Goal: Task Accomplishment & Management: Manage account settings

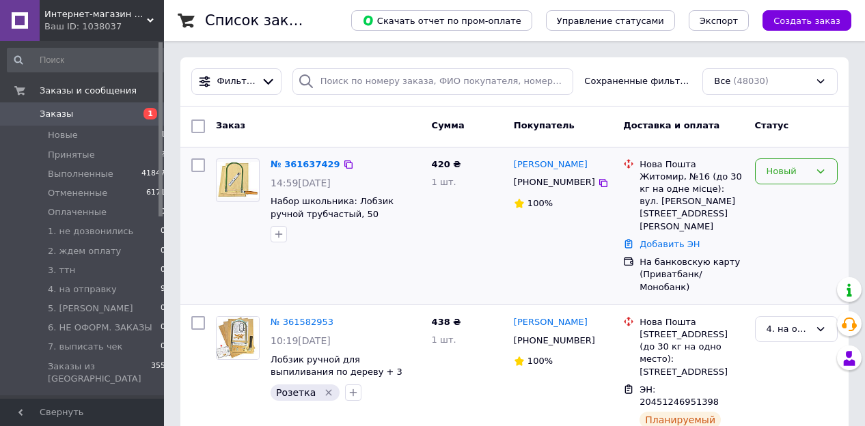
click at [778, 171] on div "Новый" at bounding box center [787, 172] width 43 height 14
click at [773, 197] on li "Принят" at bounding box center [795, 199] width 81 height 25
click at [281, 237] on icon "button" at bounding box center [278, 234] width 11 height 11
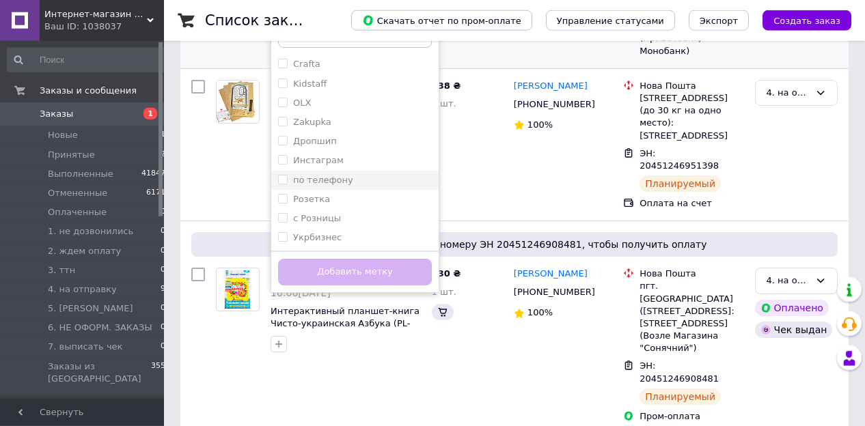
scroll to position [284, 0]
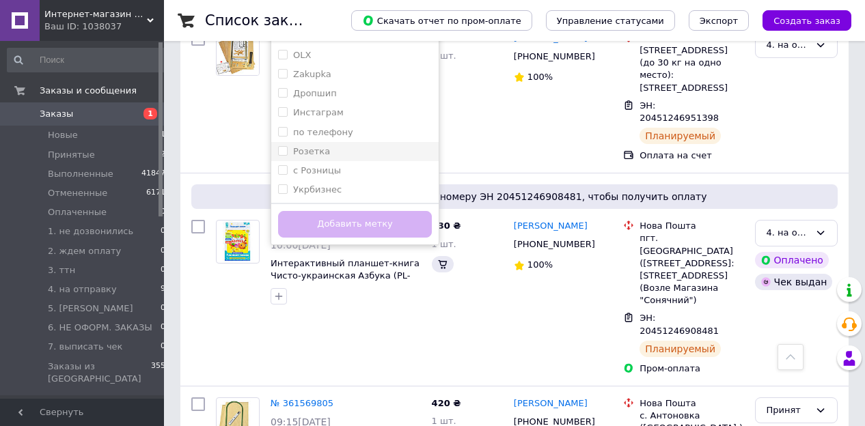
click at [281, 151] on input "Розетка" at bounding box center [282, 150] width 9 height 9
checkbox input "true"
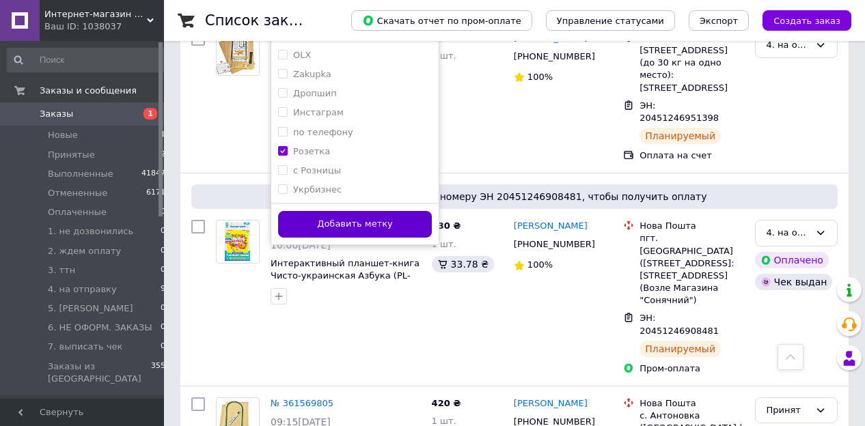
click at [312, 219] on button "Добавить метку" at bounding box center [355, 224] width 154 height 27
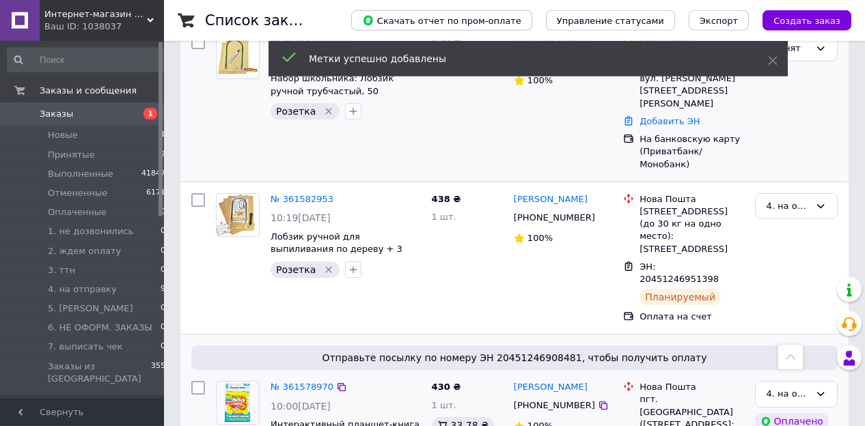
scroll to position [0, 0]
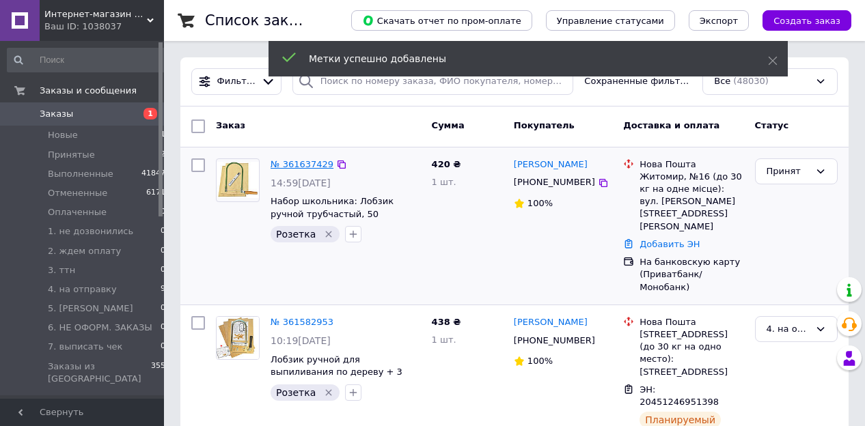
click at [303, 166] on link "№ 361637429" at bounding box center [301, 164] width 63 height 10
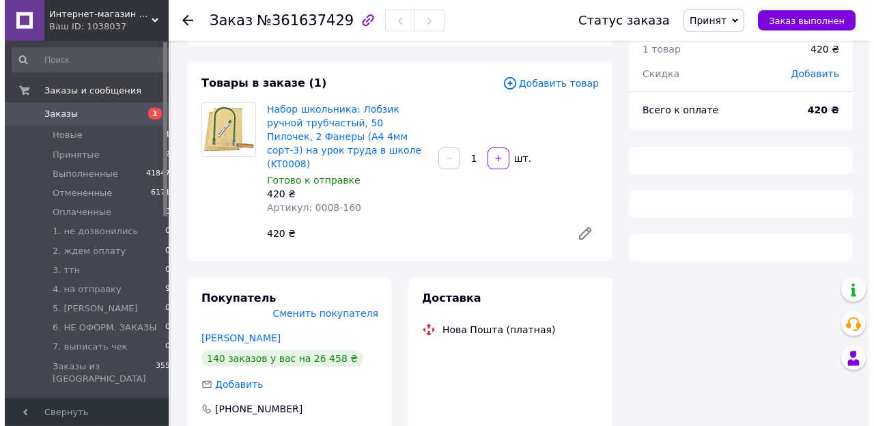
scroll to position [142, 0]
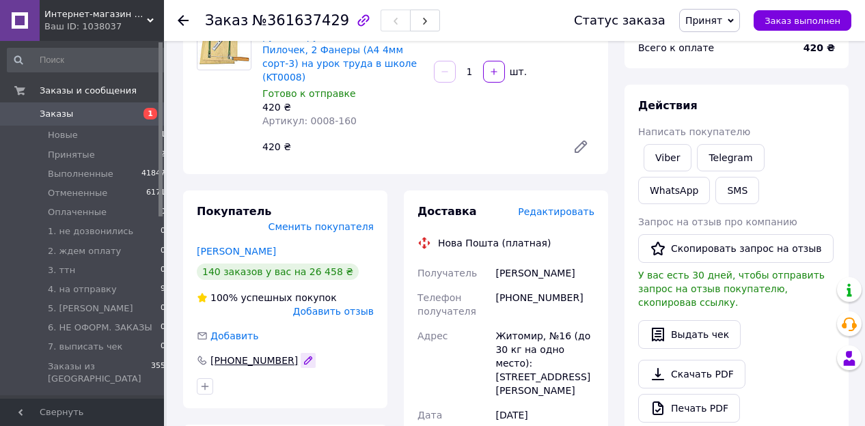
click at [303, 355] on icon "button" at bounding box center [308, 360] width 11 height 11
drag, startPoint x: 294, startPoint y: 331, endPoint x: 178, endPoint y: 334, distance: 116.1
click at [197, 350] on input "+380972929236" at bounding box center [285, 361] width 177 height 22
type input "[PHONE_NUMBER]"
click at [447, 173] on div "Заказ с сайта 12.09.2025 | 14:59 Товары в заказе (1) Добавить товар Набор школь…" at bounding box center [395, 369] width 441 height 908
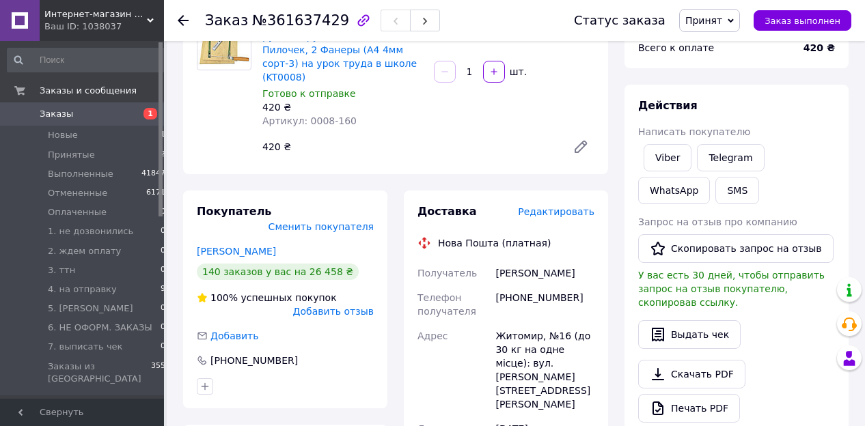
click at [560, 206] on span "Редактировать" at bounding box center [556, 211] width 76 height 11
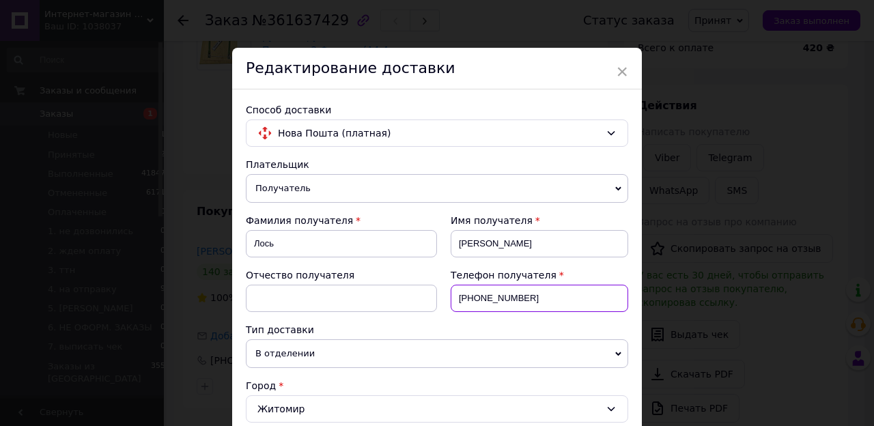
click at [563, 301] on input "+380972929236" at bounding box center [540, 298] width 178 height 27
drag, startPoint x: 567, startPoint y: 299, endPoint x: 382, endPoint y: 307, distance: 185.9
click at [451, 307] on input "+380972929236" at bounding box center [540, 298] width 178 height 27
paste input "674104460"
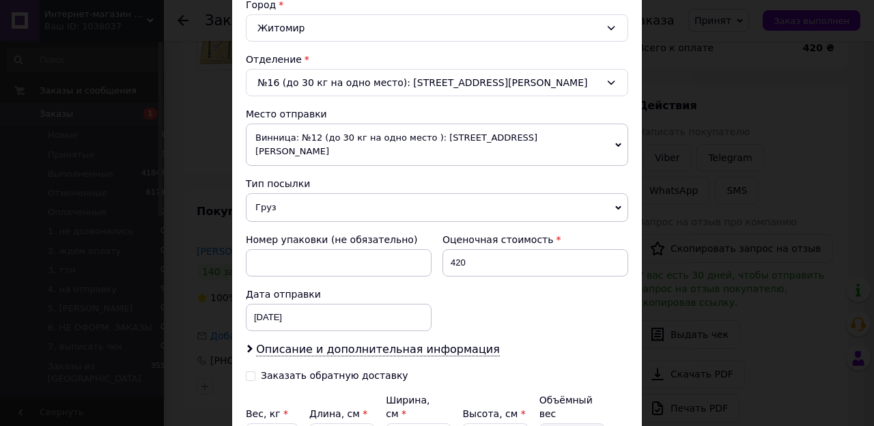
scroll to position [382, 0]
type input "[PHONE_NUMBER]"
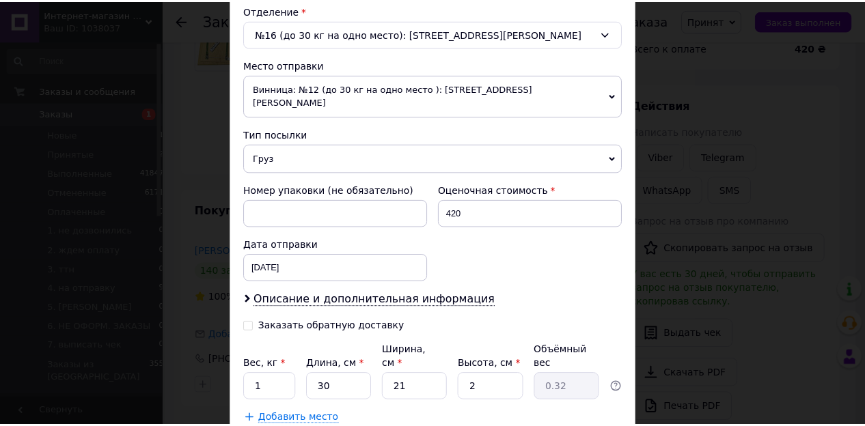
scroll to position [498, 0]
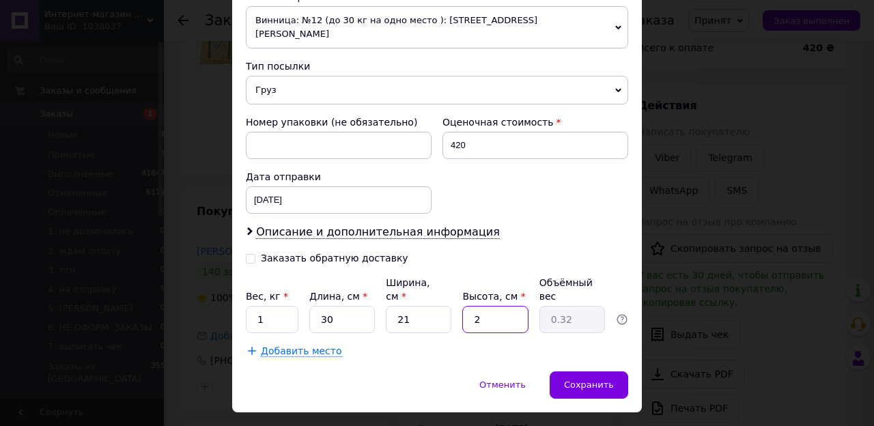
drag, startPoint x: 498, startPoint y: 289, endPoint x: 333, endPoint y: 272, distance: 165.4
click at [462, 306] on input "2" at bounding box center [495, 319] width 66 height 27
type input "3"
type input "0.47"
type input "3"
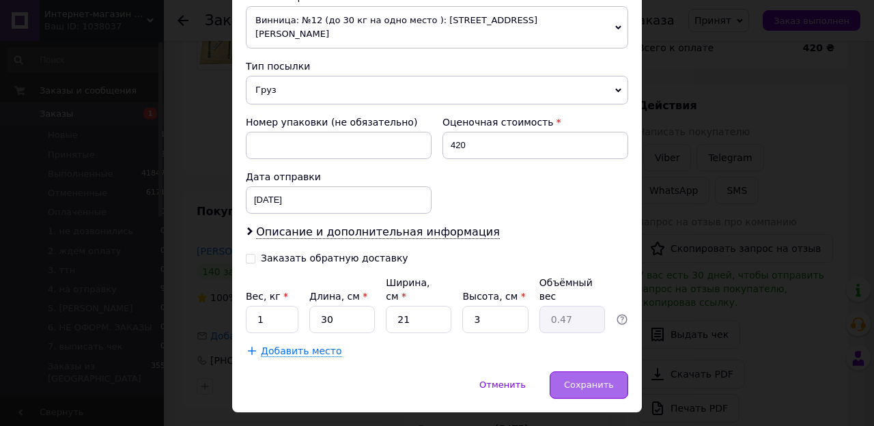
click at [558, 371] on div "Сохранить" at bounding box center [589, 384] width 79 height 27
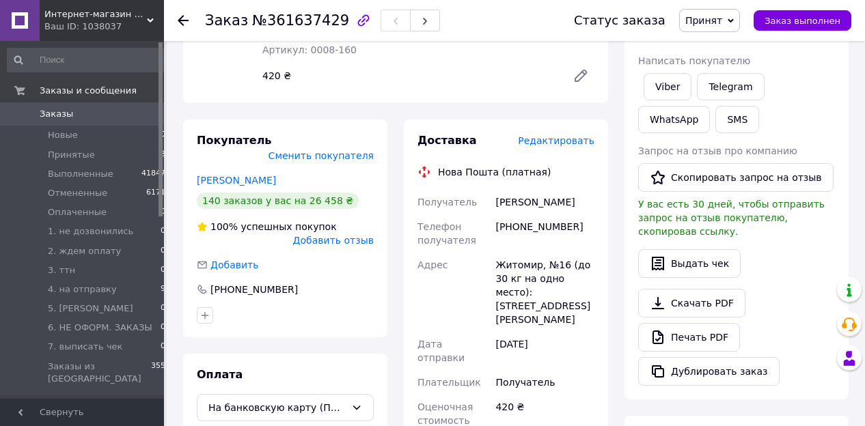
scroll to position [426, 0]
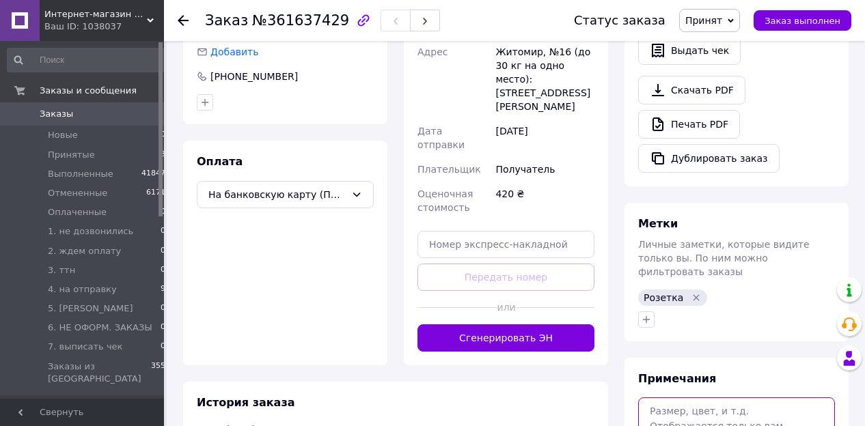
click at [722, 397] on textarea at bounding box center [736, 433] width 197 height 72
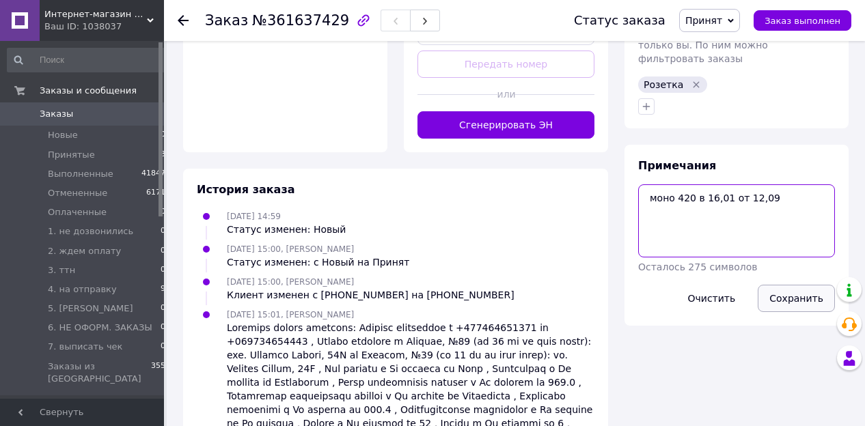
type textarea "моно 420 в 16,01 от 12,09"
click at [782, 285] on button "Сохранить" at bounding box center [795, 298] width 77 height 27
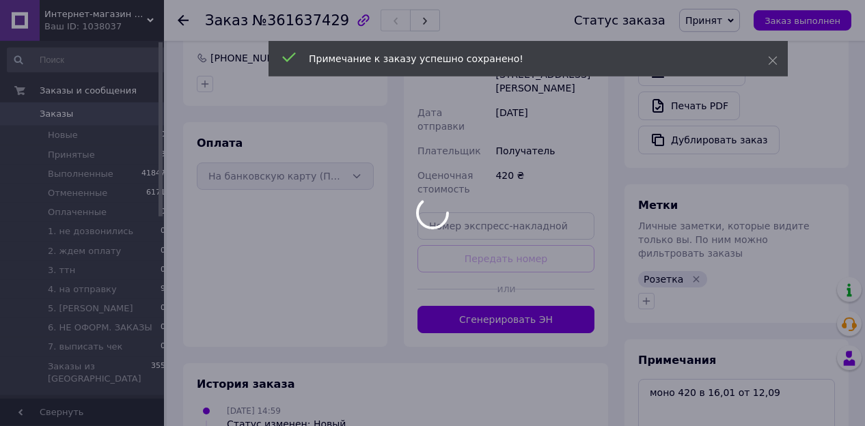
scroll to position [426, 0]
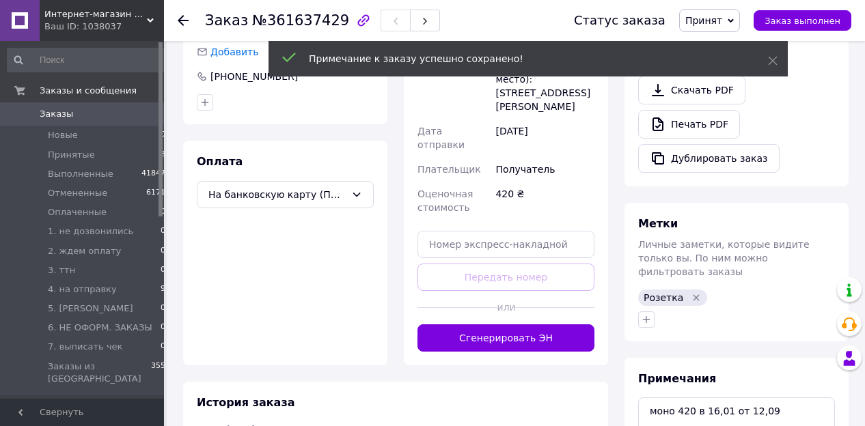
click at [719, 21] on span "Принят" at bounding box center [703, 20] width 37 height 11
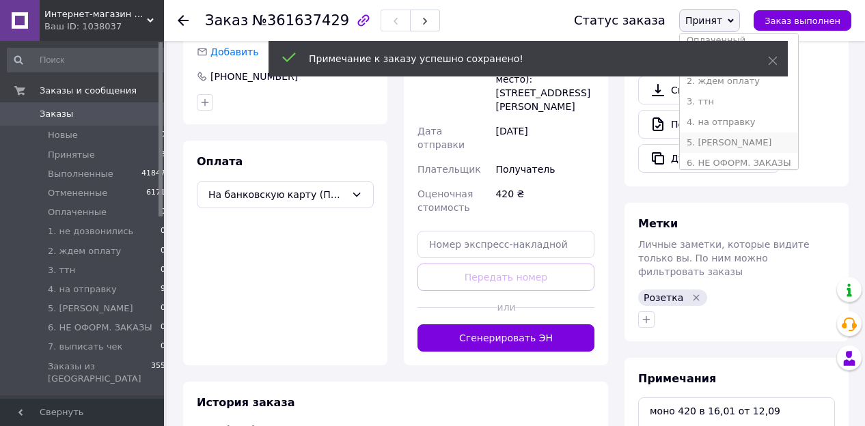
scroll to position [85, 0]
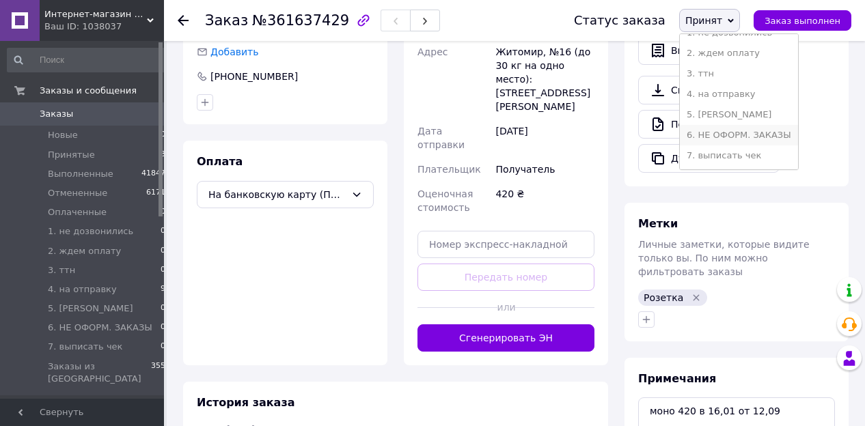
click at [762, 129] on li "6. НЕ ОФОРМ. ЗАКАЗЫ" at bounding box center [738, 135] width 118 height 20
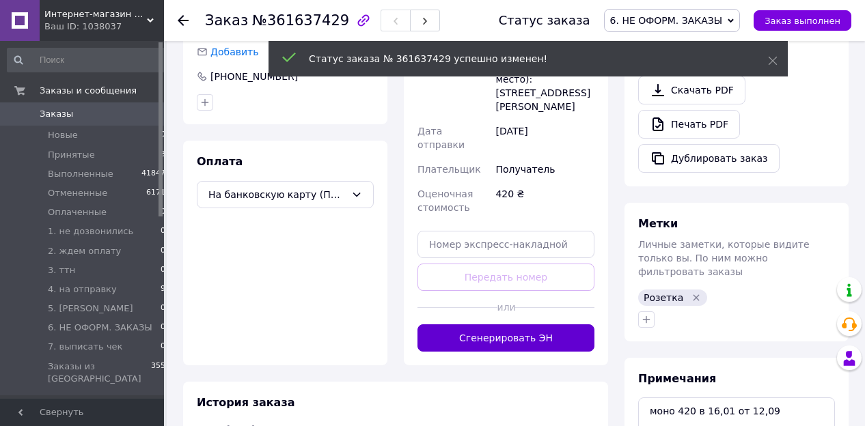
click at [559, 324] on button "Сгенерировать ЭН" at bounding box center [505, 337] width 177 height 27
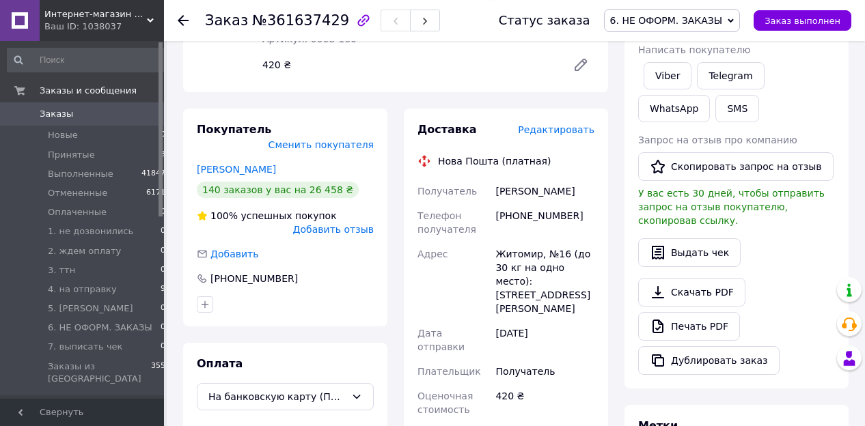
scroll to position [213, 0]
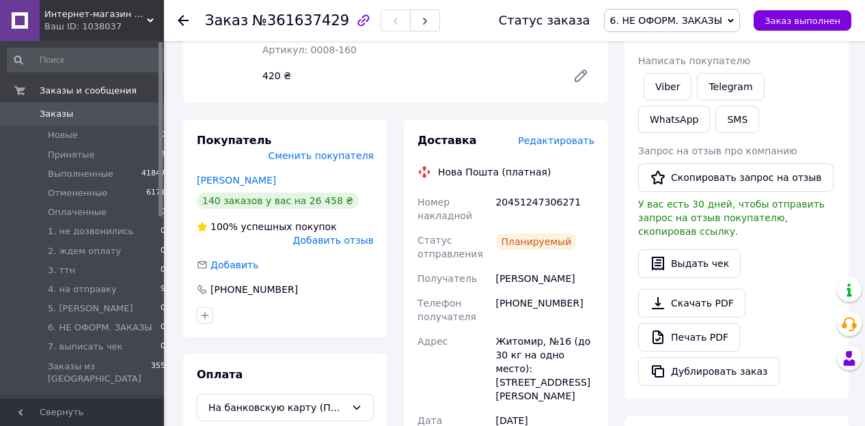
click at [543, 190] on div "20451247306271" at bounding box center [544, 209] width 104 height 38
copy div "20451247306271"
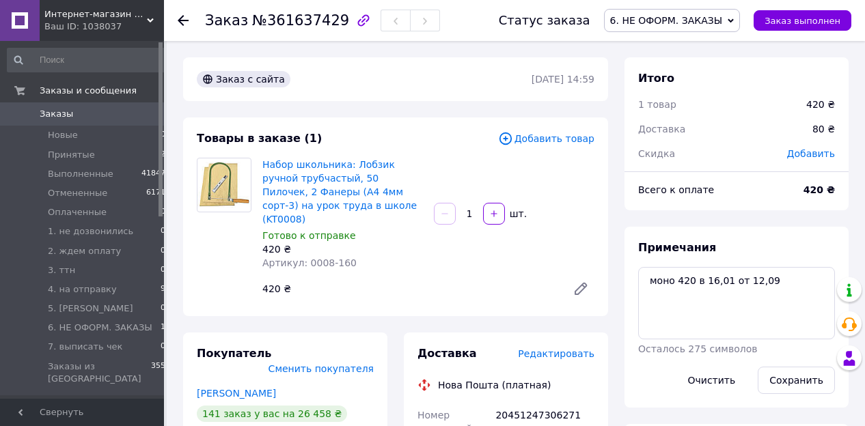
click at [96, 137] on li "Новые 0" at bounding box center [86, 135] width 173 height 19
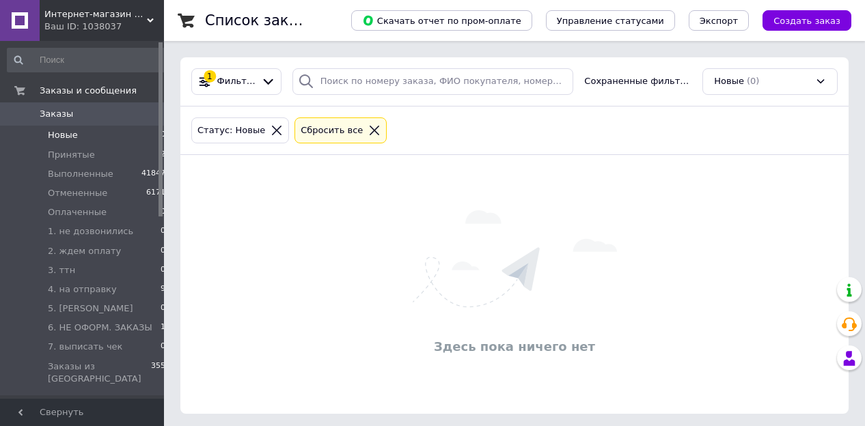
click at [73, 139] on span "Новые" at bounding box center [63, 135] width 30 height 12
click at [81, 120] on span "Заказы" at bounding box center [83, 114] width 87 height 12
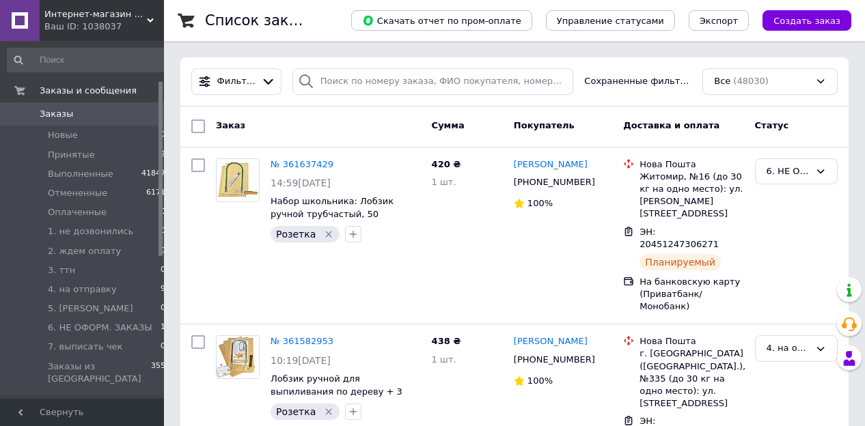
scroll to position [334, 0]
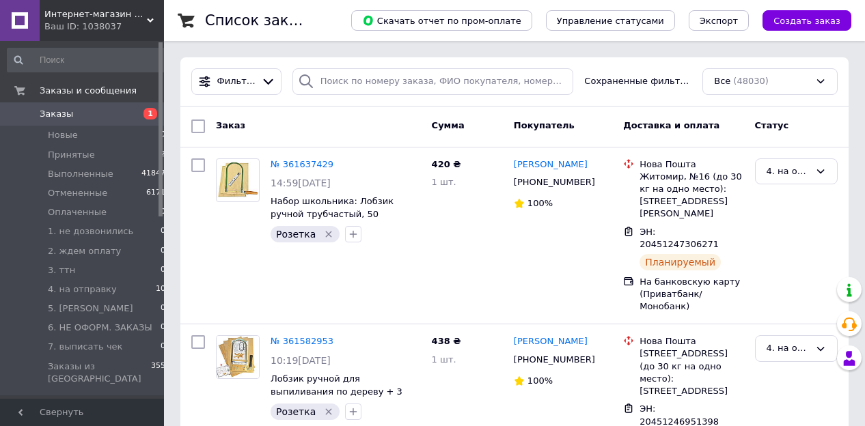
click at [79, 122] on link "Заказы 1" at bounding box center [86, 113] width 173 height 23
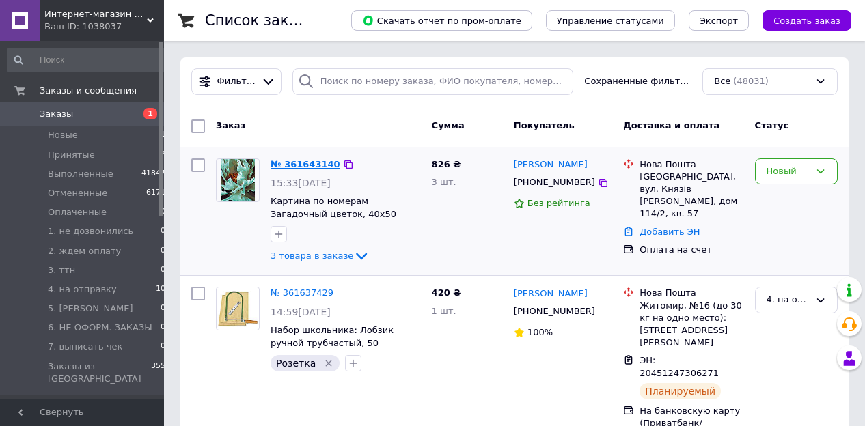
click at [298, 167] on link "№ 361643140" at bounding box center [305, 164] width 70 height 10
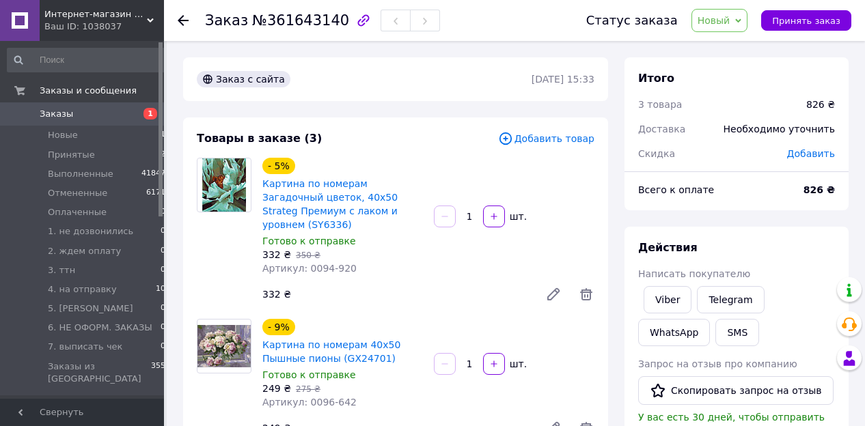
click at [295, 23] on span "№361643140" at bounding box center [300, 20] width 97 height 16
copy span "361643140"
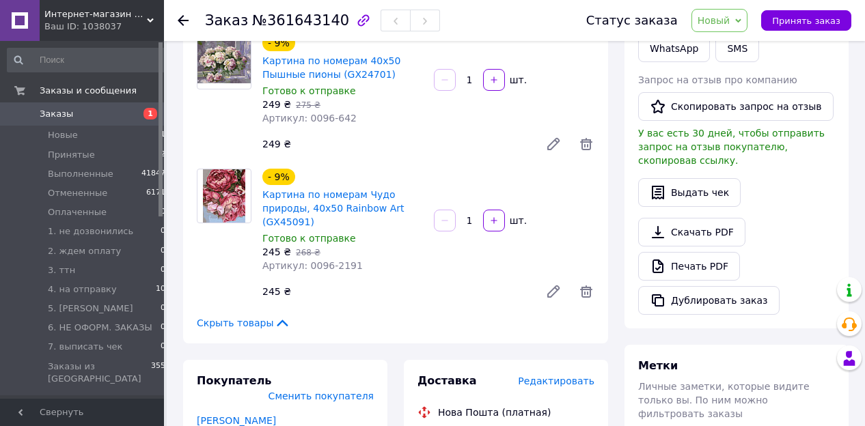
click at [800, 218] on div "Скачать PDF   Печать PDF   Дублировать заказ" at bounding box center [736, 266] width 197 height 97
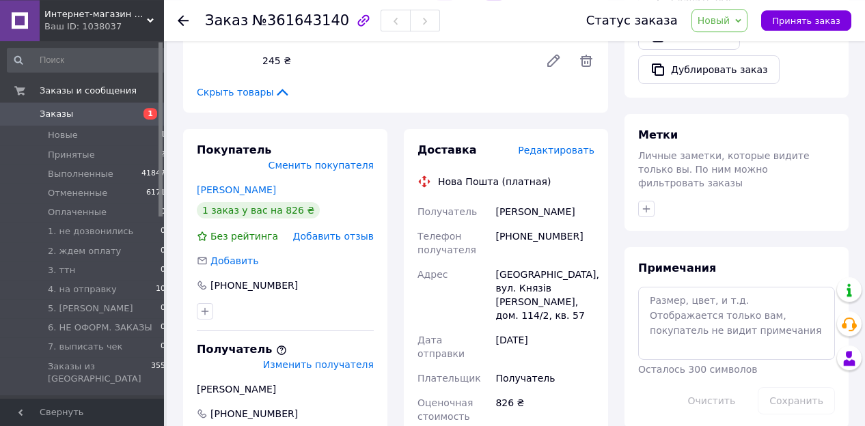
scroll to position [512, 0]
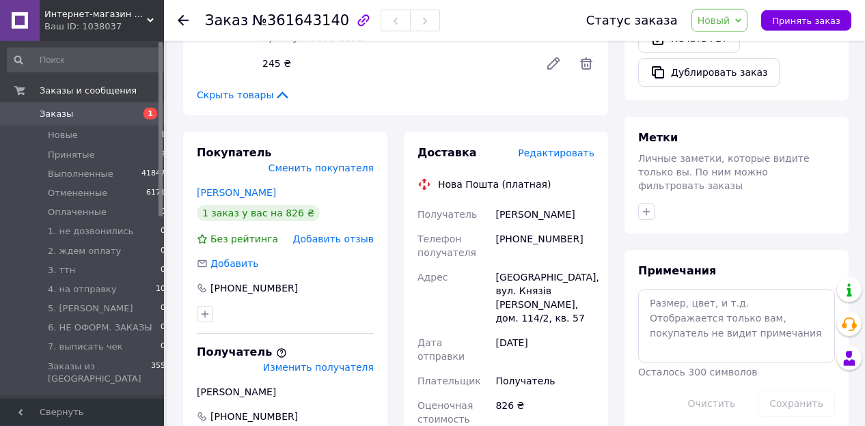
click at [167, 397] on div "Заказ №361643140 Статус заказа Новый Принят Выполнен Отменен Оплаченный 1. не д…" at bounding box center [516, 110] width 698 height 1162
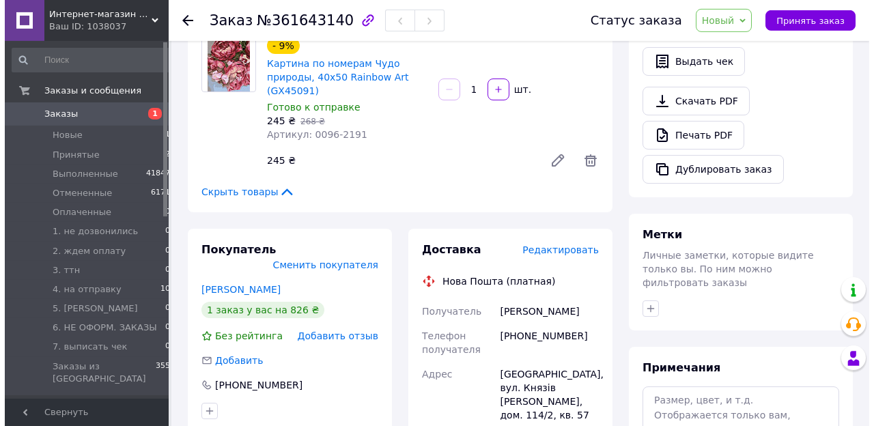
scroll to position [407, 0]
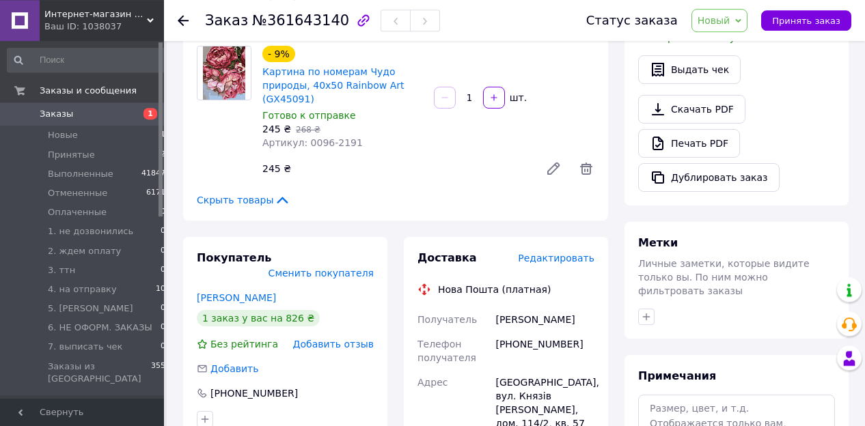
click at [546, 253] on span "Редактировать" at bounding box center [556, 258] width 76 height 11
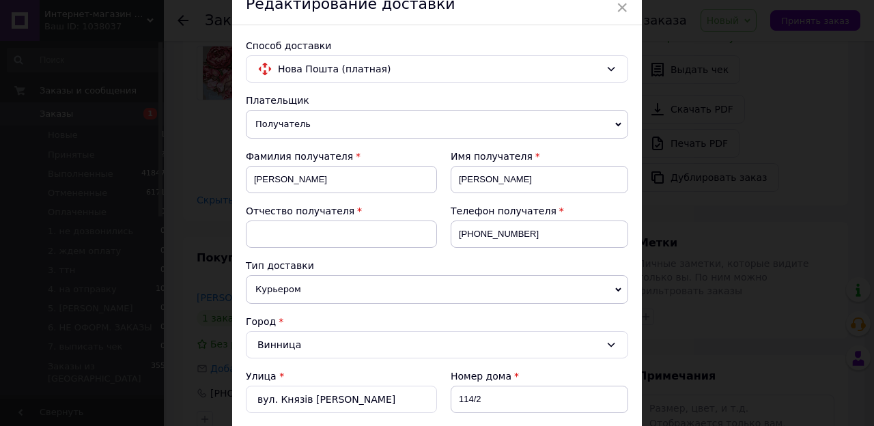
scroll to position [153, 0]
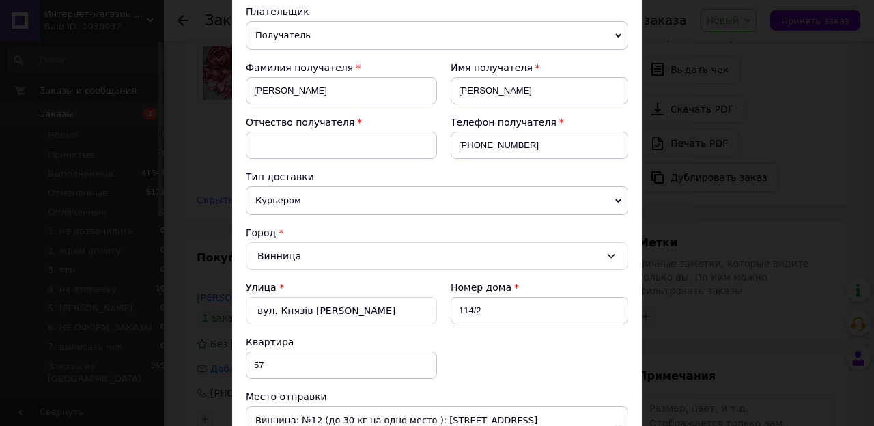
click at [281, 200] on span "Курьером" at bounding box center [437, 200] width 382 height 29
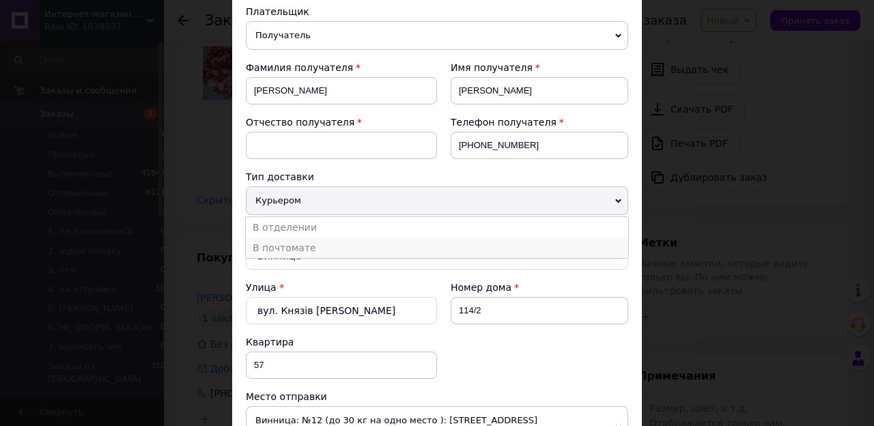
click at [293, 243] on li "В почтомате" at bounding box center [437, 248] width 382 height 20
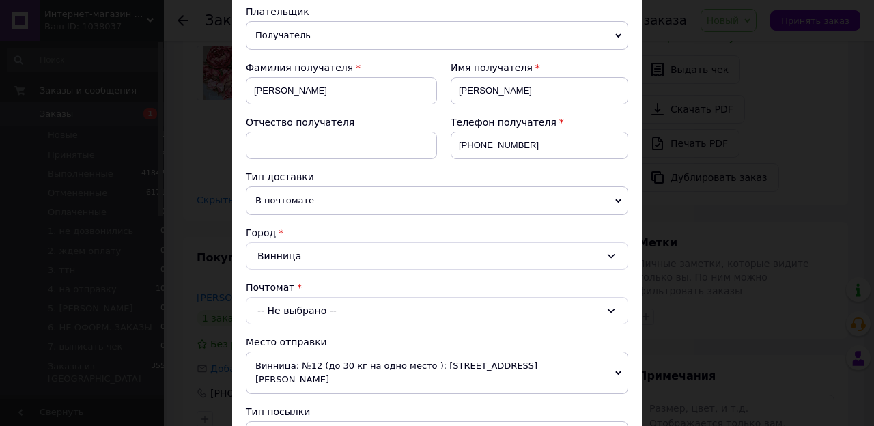
click at [320, 309] on div "-- Не выбрано --" at bounding box center [437, 310] width 382 height 27
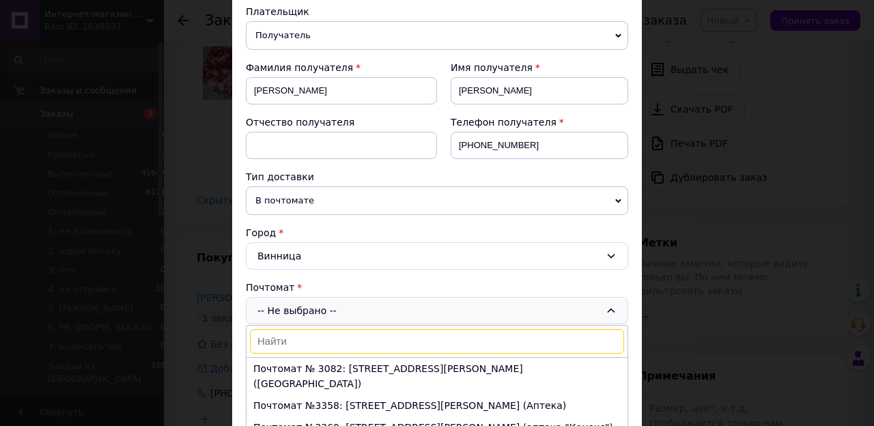
click at [341, 333] on input at bounding box center [437, 341] width 374 height 25
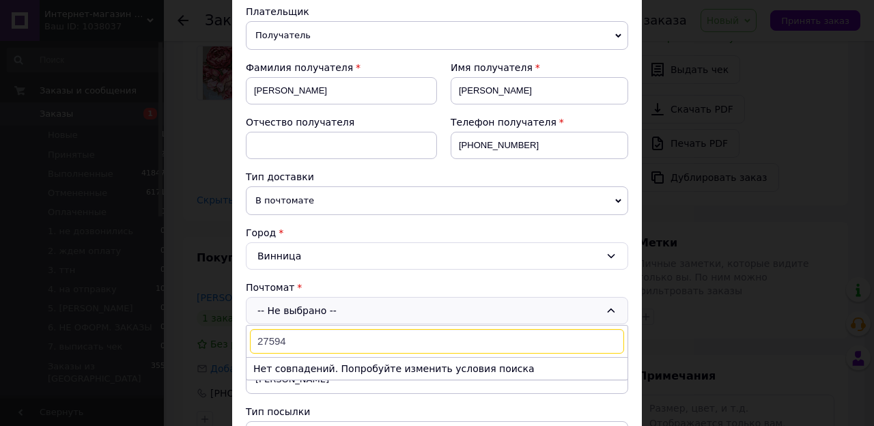
type input "27594"
click at [235, 389] on div "Способ доставки Нова Пошта (платная) Плательщик Получатель Отправитель Фамилия …" at bounding box center [437, 326] width 410 height 781
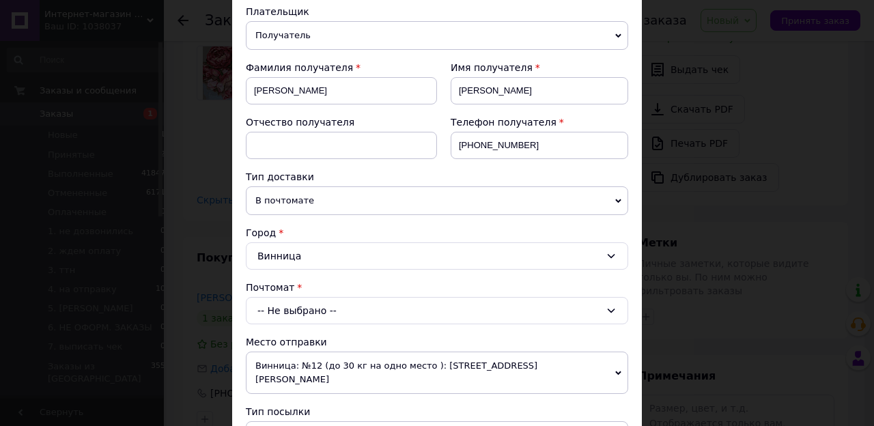
click at [288, 312] on div "-- Не выбрано --" at bounding box center [437, 310] width 382 height 27
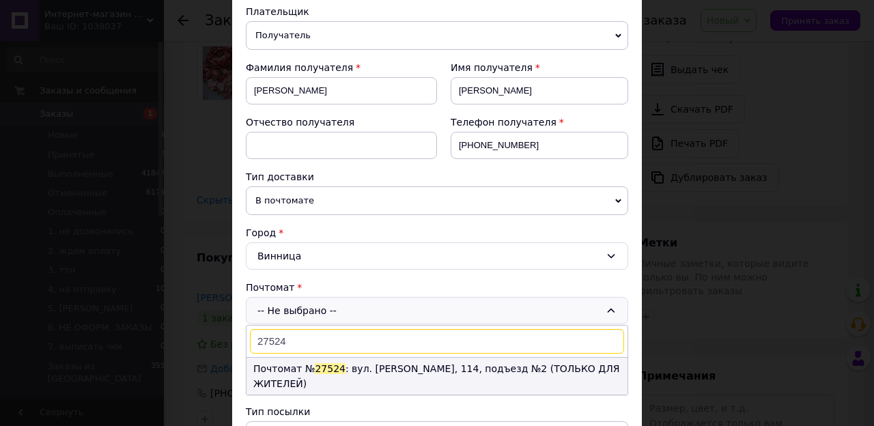
type input "27524"
click at [315, 368] on span "27524" at bounding box center [330, 368] width 31 height 11
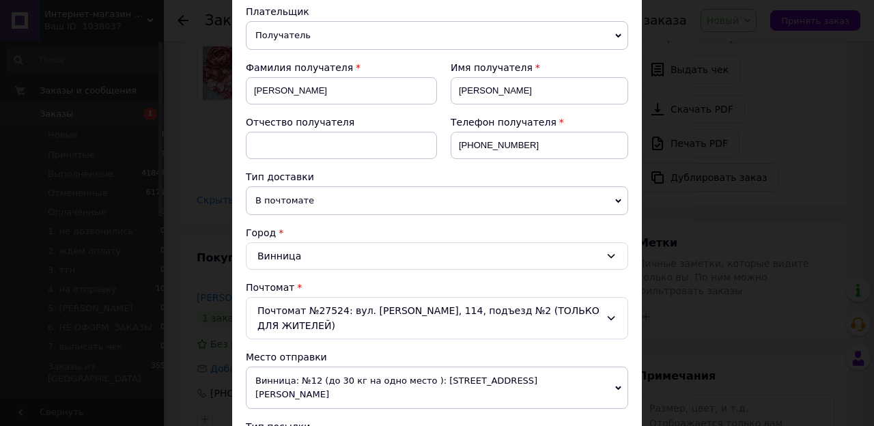
click at [322, 395] on div "Плательщик Получатель Отправитель Фамилия получателя Тімченко Имя получателя Ва…" at bounding box center [437, 362] width 382 height 714
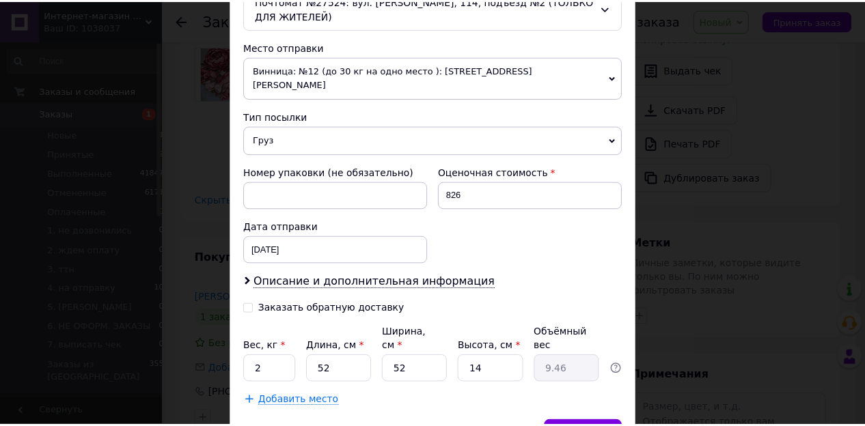
scroll to position [514, 0]
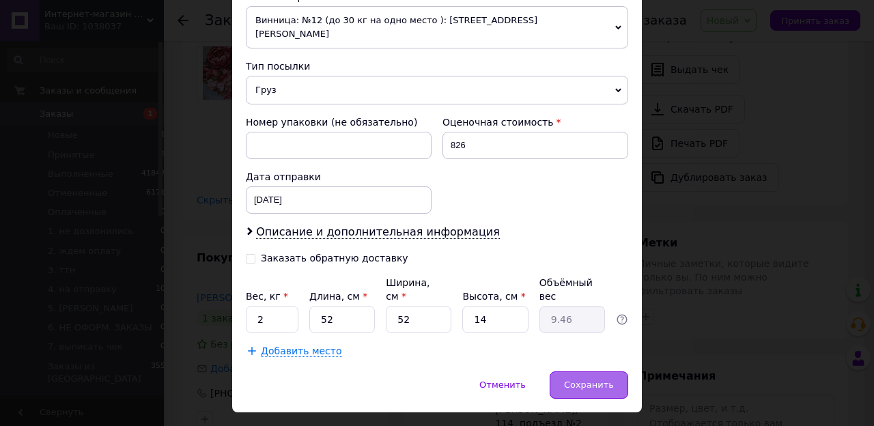
click at [561, 371] on div "Сохранить" at bounding box center [589, 384] width 79 height 27
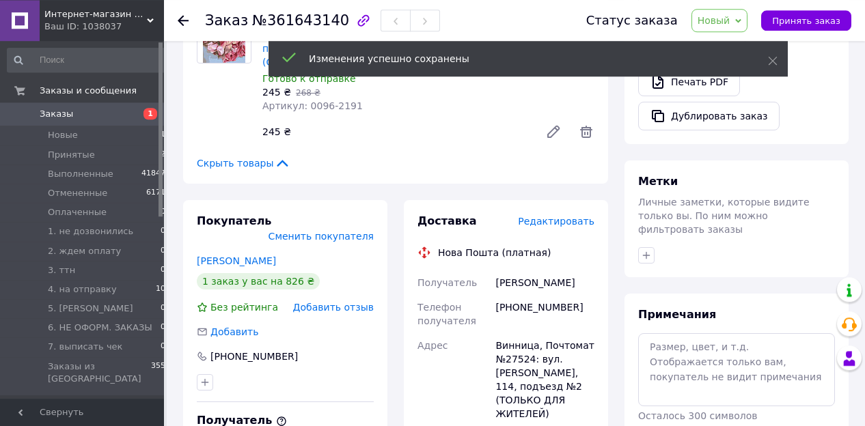
scroll to position [478, 0]
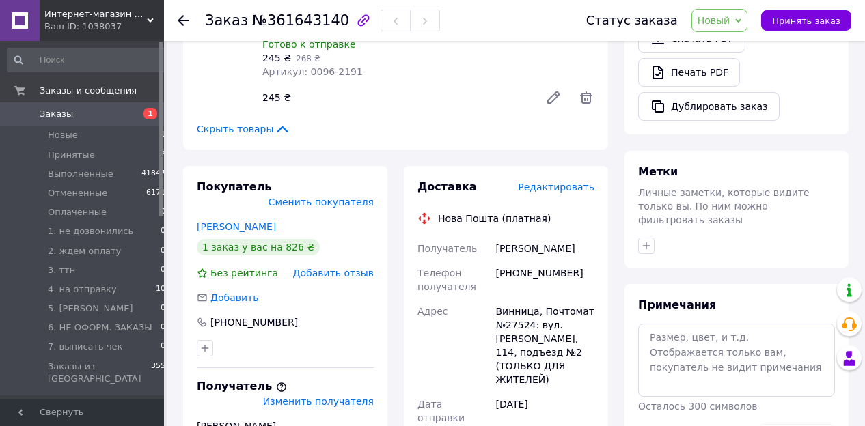
click at [178, 402] on div "Покупатель Сменить покупателя Поваляєва Анастасія 1 заказ у вас на 826 ₴ Без ре…" at bounding box center [285, 402] width 221 height 473
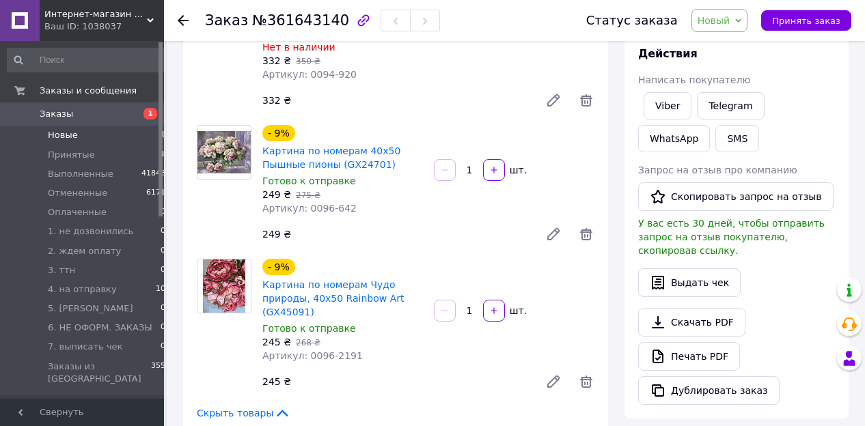
click at [76, 140] on li "Новые 1" at bounding box center [86, 135] width 173 height 19
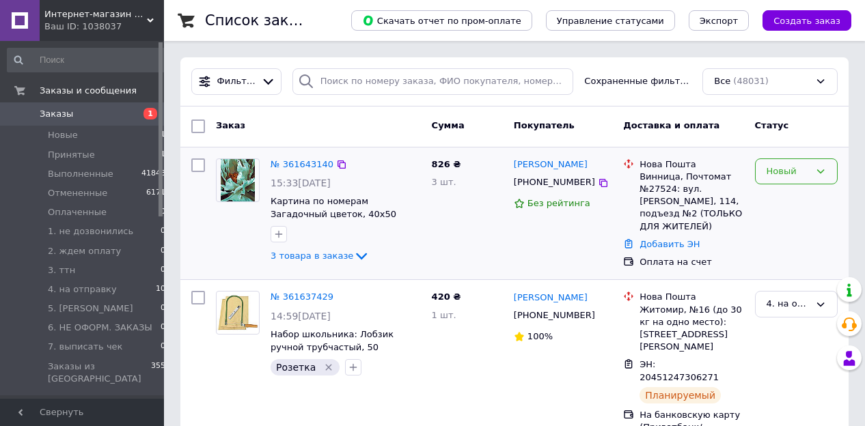
click at [786, 170] on div "Новый" at bounding box center [787, 172] width 43 height 14
click at [783, 199] on li "Принят" at bounding box center [795, 199] width 81 height 25
click at [304, 167] on link "№ 361643140" at bounding box center [301, 164] width 63 height 10
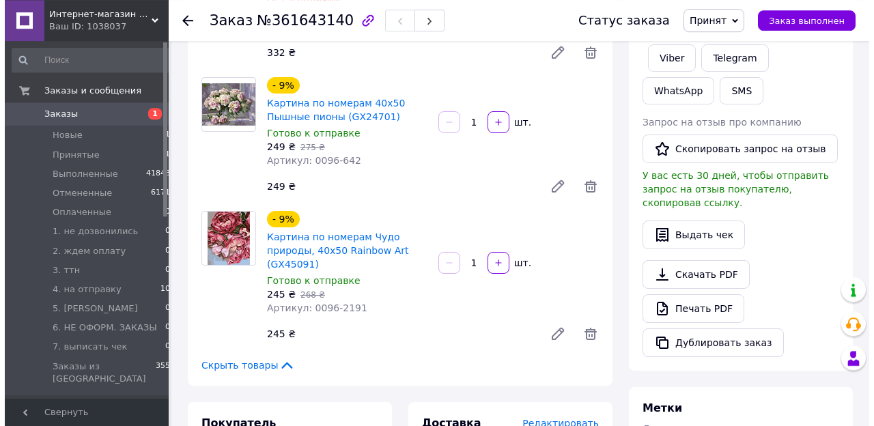
scroll to position [284, 0]
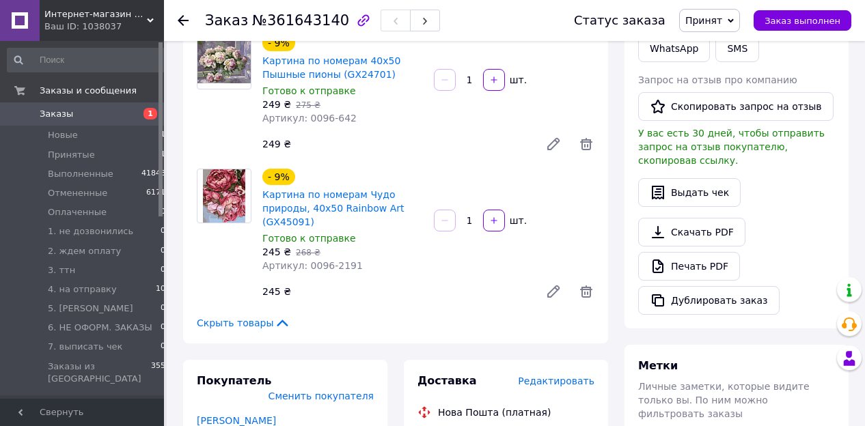
click at [570, 376] on span "Редактировать" at bounding box center [556, 381] width 76 height 11
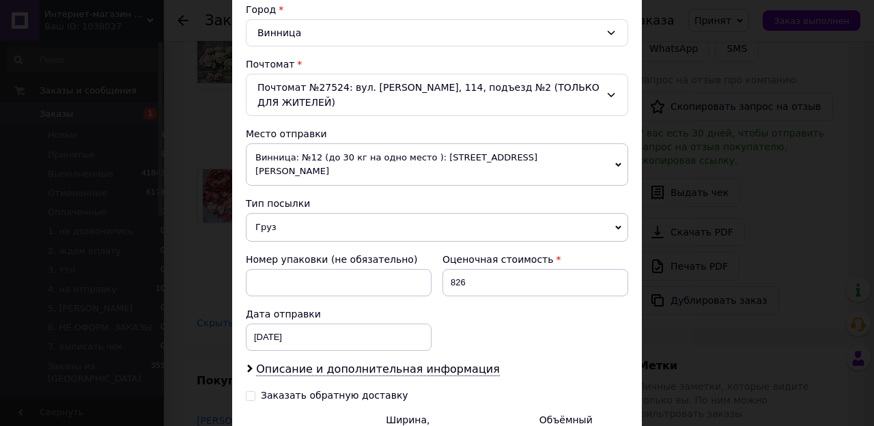
scroll to position [382, 0]
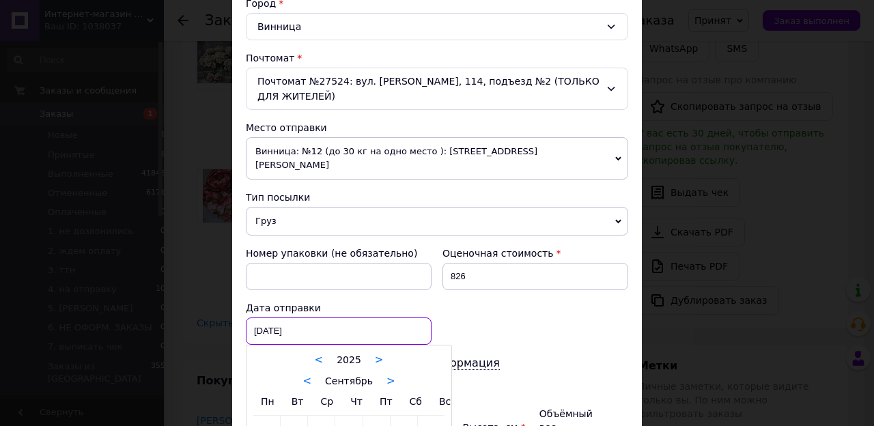
click at [313, 318] on input "[DATE]" at bounding box center [339, 331] width 186 height 27
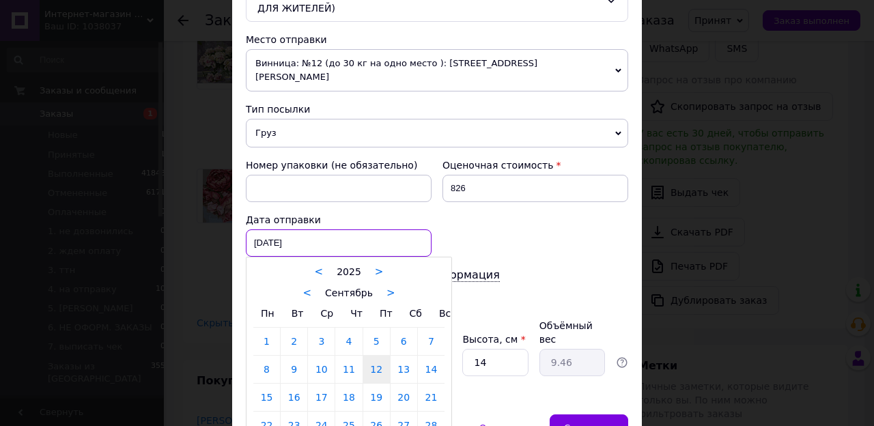
scroll to position [521, 0]
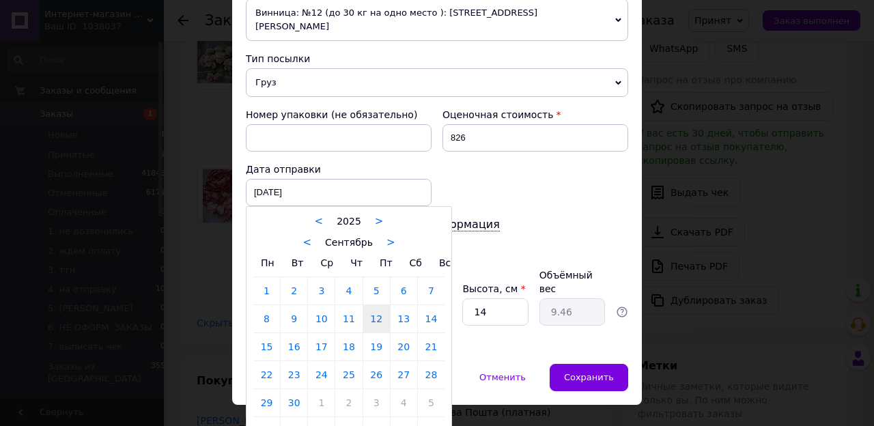
click at [371, 305] on link "12" at bounding box center [376, 318] width 27 height 27
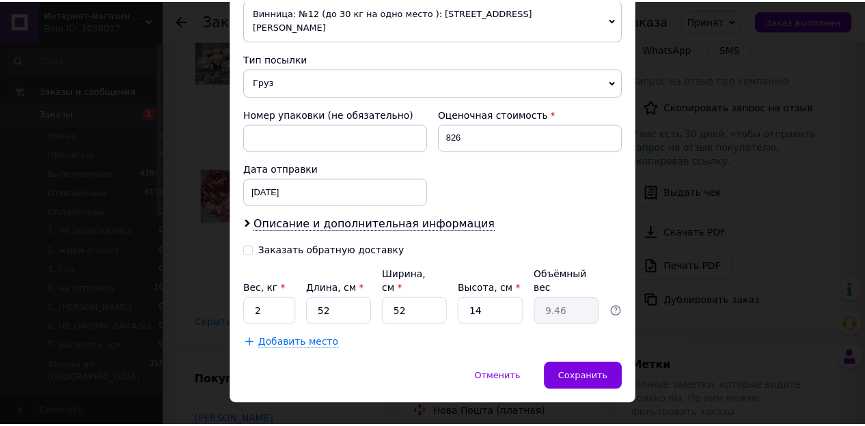
scroll to position [514, 0]
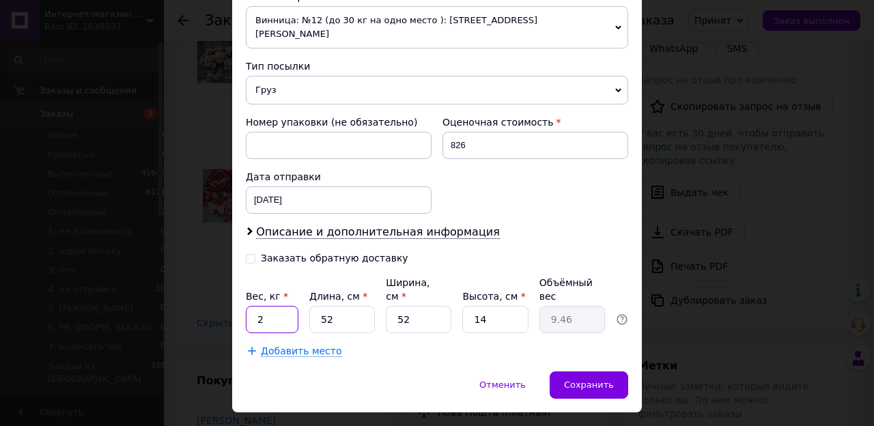
drag, startPoint x: 283, startPoint y: 289, endPoint x: 210, endPoint y: 275, distance: 74.3
click at [212, 277] on div "× Редактирование доставки Способ доставки Нова Пошта (платная) Плательщик Получ…" at bounding box center [437, 213] width 874 height 426
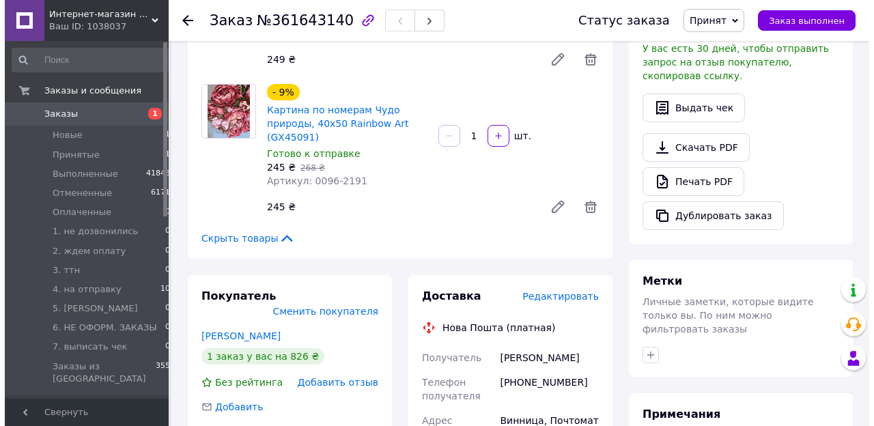
scroll to position [426, 0]
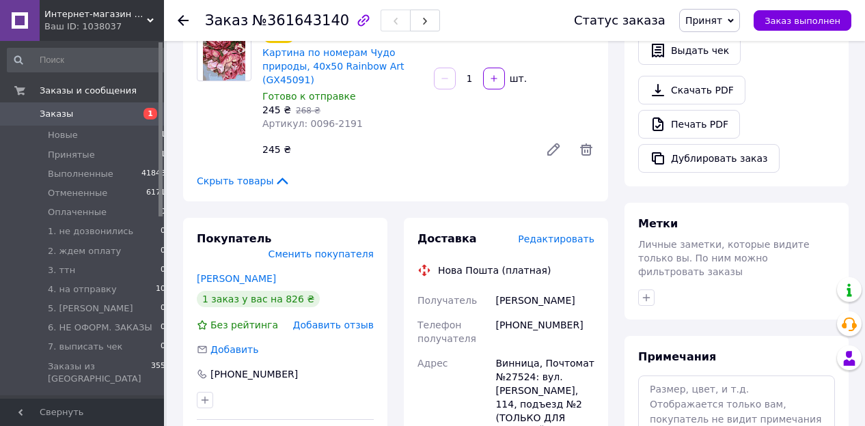
click at [559, 234] on span "Редактировать" at bounding box center [556, 239] width 76 height 11
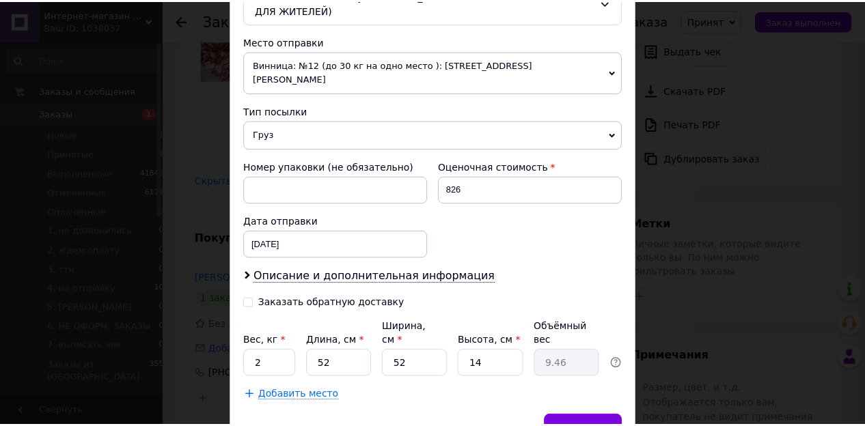
scroll to position [514, 0]
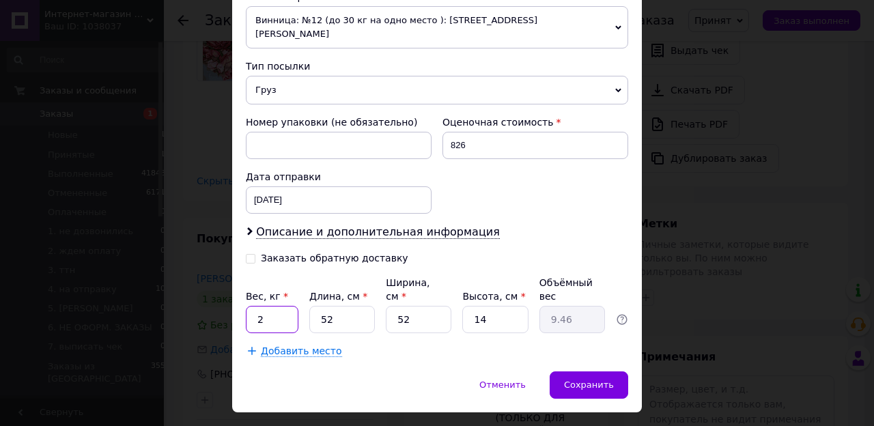
click at [270, 306] on input "2" at bounding box center [272, 319] width 53 height 27
type input "3"
drag, startPoint x: 413, startPoint y: 290, endPoint x: 372, endPoint y: 282, distance: 41.7
click at [386, 306] on input "52" at bounding box center [419, 319] width 66 height 27
type input "4"
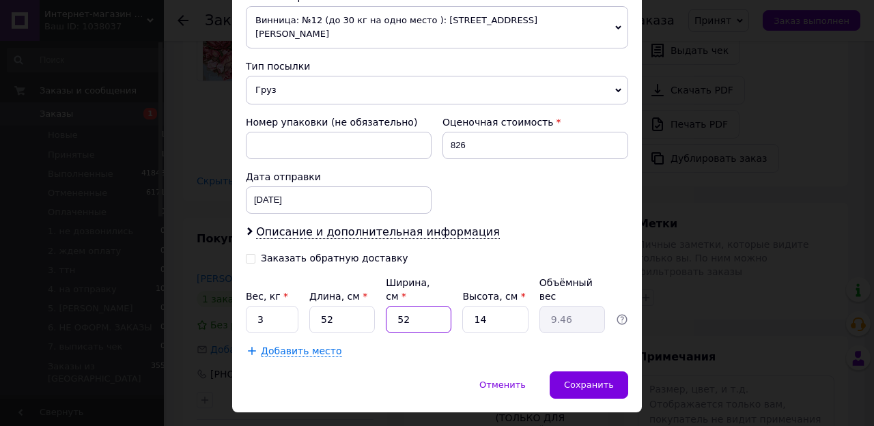
type input "0.73"
type input "42"
type input "7.64"
type input "42"
drag, startPoint x: 494, startPoint y: 290, endPoint x: 451, endPoint y: 284, distance: 43.4
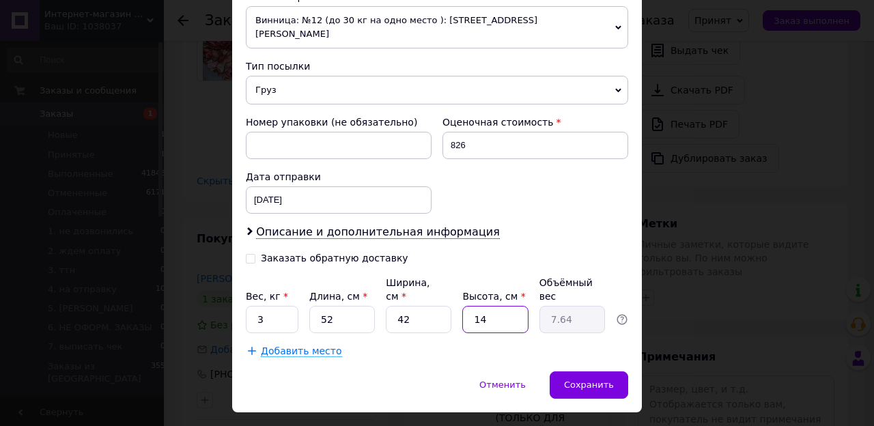
click at [462, 306] on input "14" at bounding box center [495, 319] width 66 height 27
type input "9"
type input "4.91"
type input "9"
click at [580, 380] on span "Сохранить" at bounding box center [589, 385] width 50 height 10
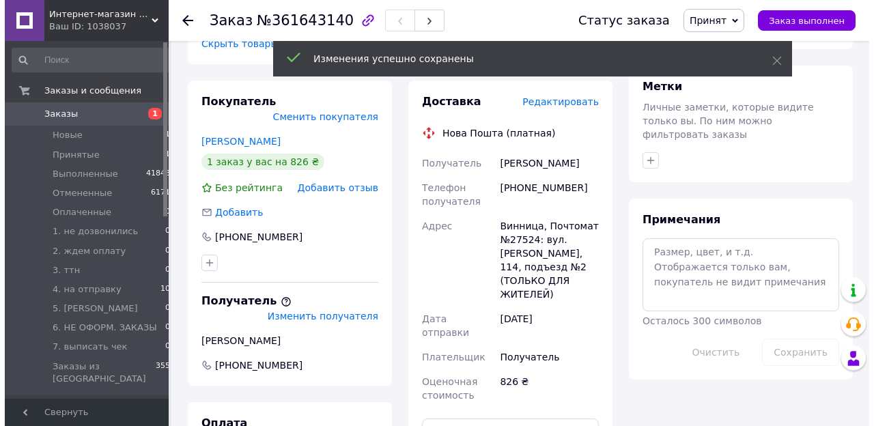
scroll to position [568, 0]
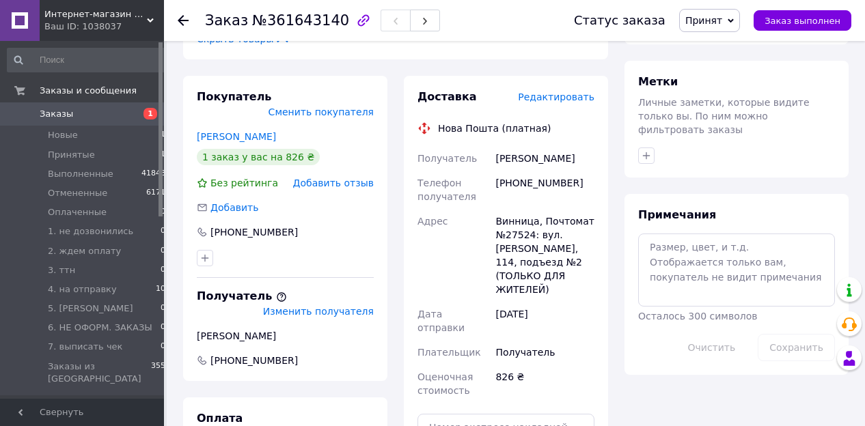
click at [569, 92] on span "Редактировать" at bounding box center [556, 97] width 76 height 11
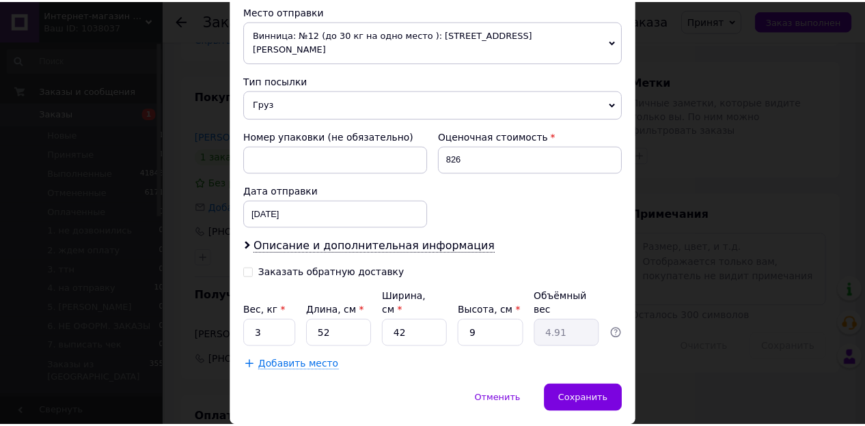
scroll to position [514, 0]
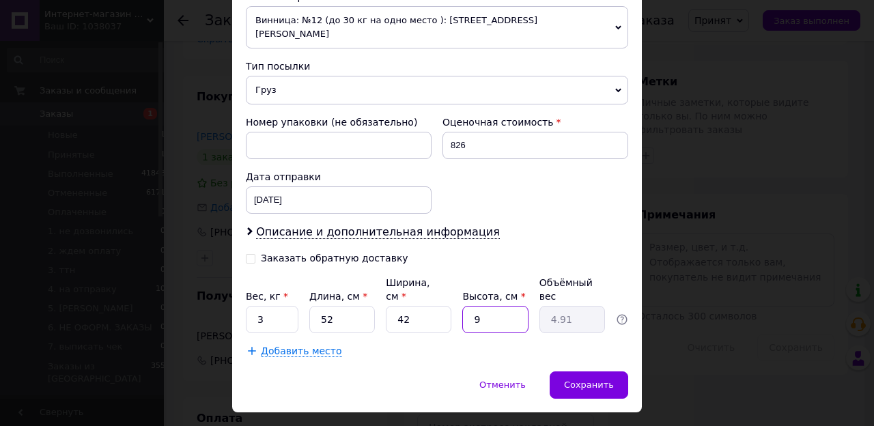
drag, startPoint x: 478, startPoint y: 290, endPoint x: 460, endPoint y: 290, distance: 18.4
click at [462, 306] on input "9" at bounding box center [495, 319] width 66 height 27
type input "8"
type input "4.37"
drag, startPoint x: 494, startPoint y: 292, endPoint x: 449, endPoint y: 285, distance: 45.6
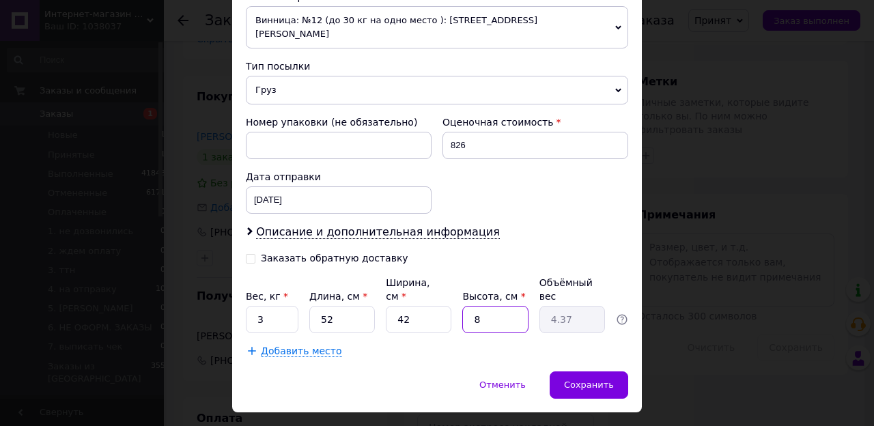
click at [462, 306] on input "8" at bounding box center [495, 319] width 66 height 27
type input "9"
type input "4.91"
click at [343, 306] on input "52" at bounding box center [342, 319] width 66 height 27
type input "5"
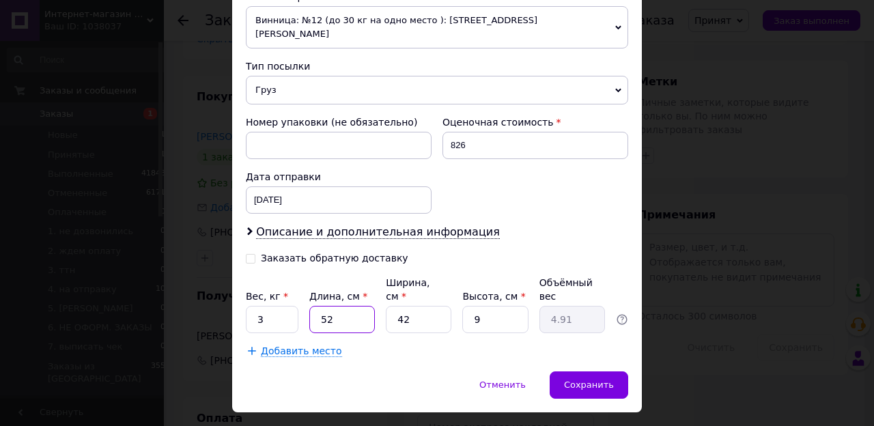
type input "0.47"
type input "51"
type input "4.82"
type input "51"
click at [413, 306] on input "42" at bounding box center [419, 319] width 66 height 27
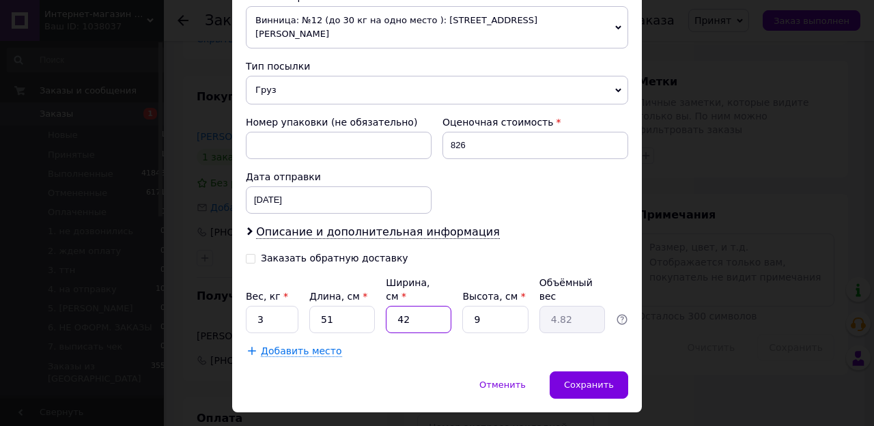
type input "4"
type input "0.46"
type input "41"
type input "4.7"
type input "41"
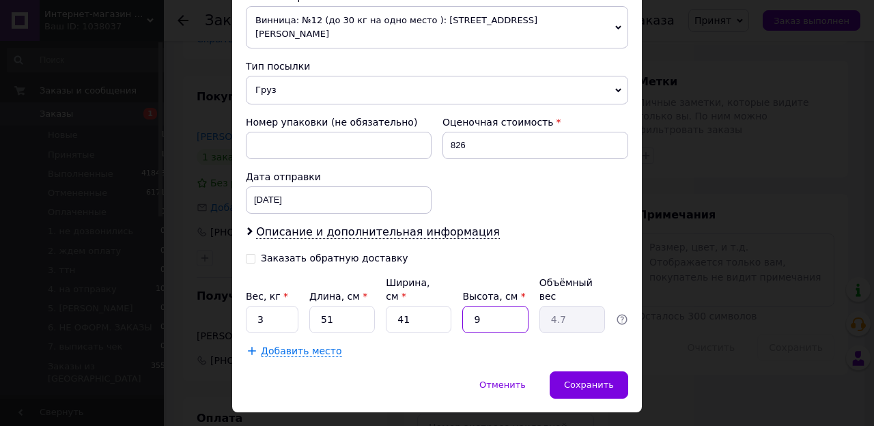
drag, startPoint x: 479, startPoint y: 290, endPoint x: 447, endPoint y: 284, distance: 32.6
click at [462, 306] on input "9" at bounding box center [495, 319] width 66 height 27
type input "8"
type input "4.18"
drag, startPoint x: 488, startPoint y: 282, endPoint x: 454, endPoint y: 279, distance: 34.3
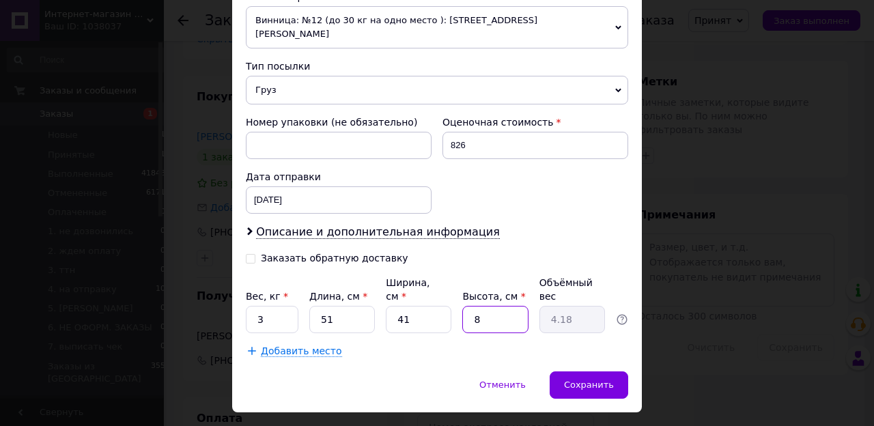
click at [462, 306] on input "8" at bounding box center [495, 319] width 66 height 27
type input "9"
type input "4.7"
click at [582, 371] on div "Сохранить" at bounding box center [589, 384] width 79 height 27
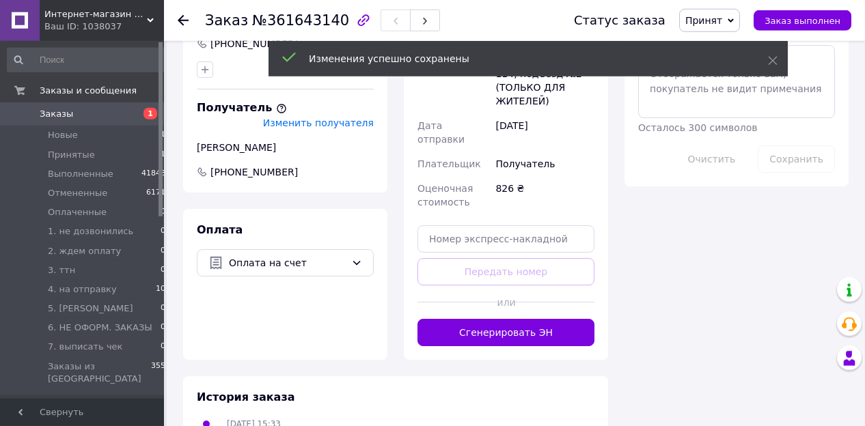
scroll to position [639, 0]
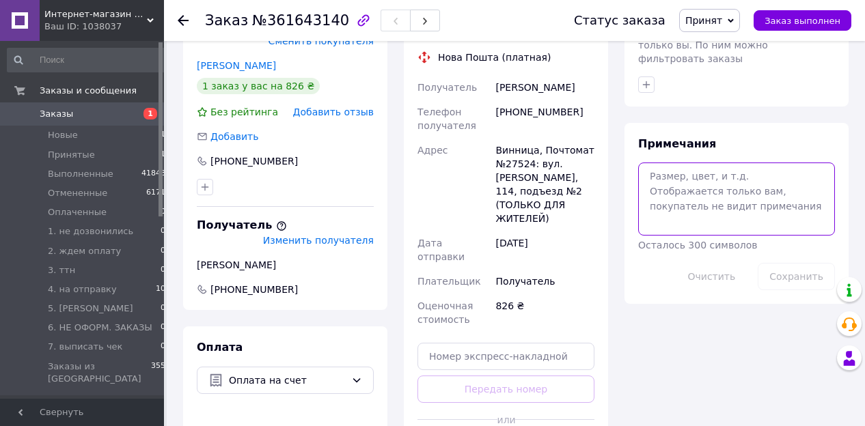
drag, startPoint x: 686, startPoint y: 171, endPoint x: 679, endPoint y: 163, distance: 10.7
click at [682, 166] on textarea at bounding box center [736, 199] width 197 height 72
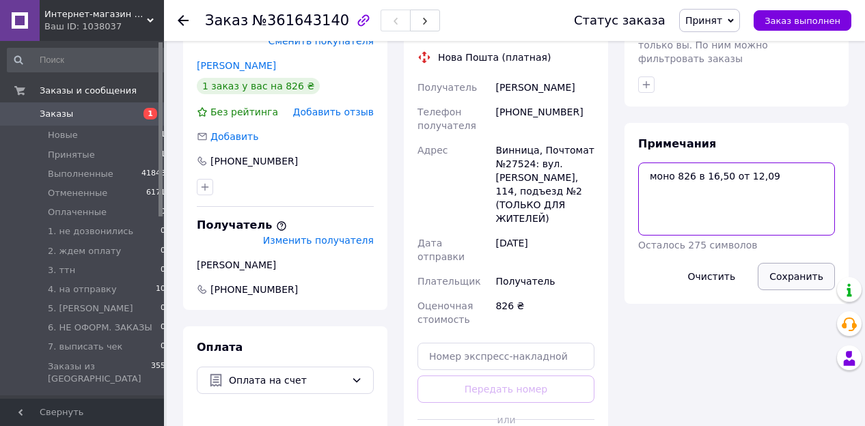
type textarea "моно 826 в 16,50 от 12,09"
click at [792, 263] on button "Сохранить" at bounding box center [795, 276] width 77 height 27
click at [719, 15] on span "Принят" at bounding box center [703, 20] width 37 height 11
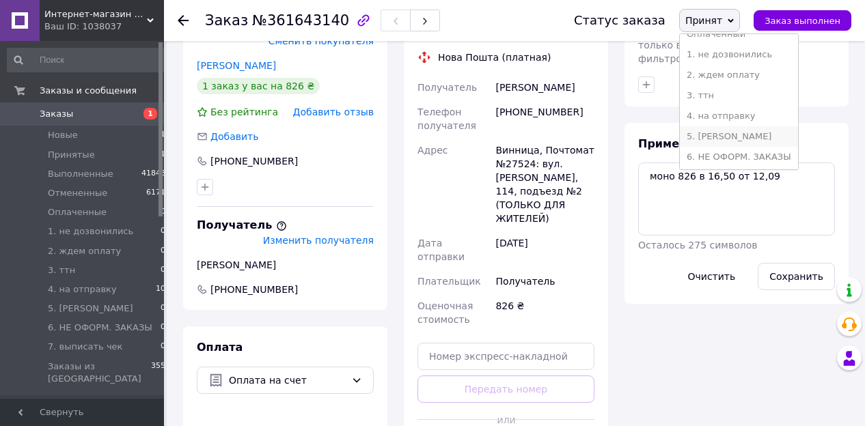
scroll to position [85, 0]
click at [748, 128] on li "6. НЕ ОФОРМ. ЗАКАЗЫ" at bounding box center [738, 135] width 118 height 20
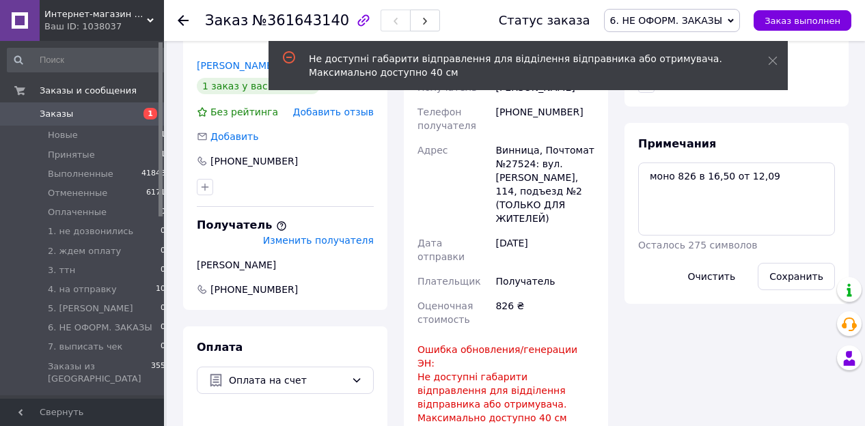
click at [626, 311] on div "Итого 3 товара 826 ₴ Доставка Необходимо уточнить Скидка Добавить Всего к оплат…" at bounding box center [736, 216] width 240 height 1597
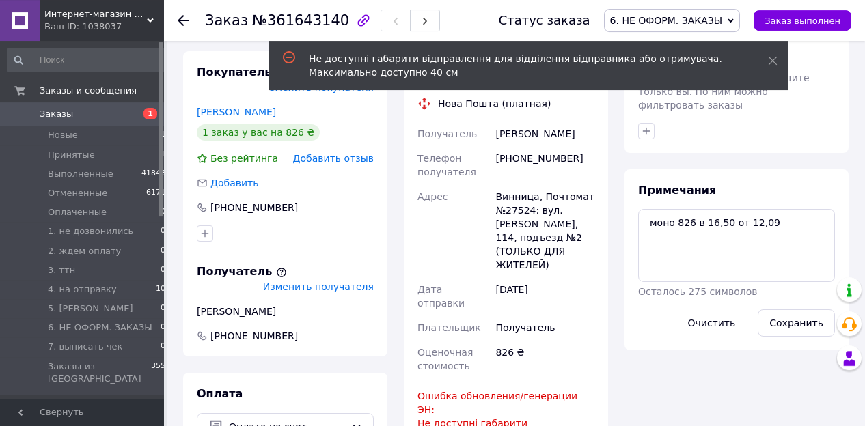
scroll to position [710, 0]
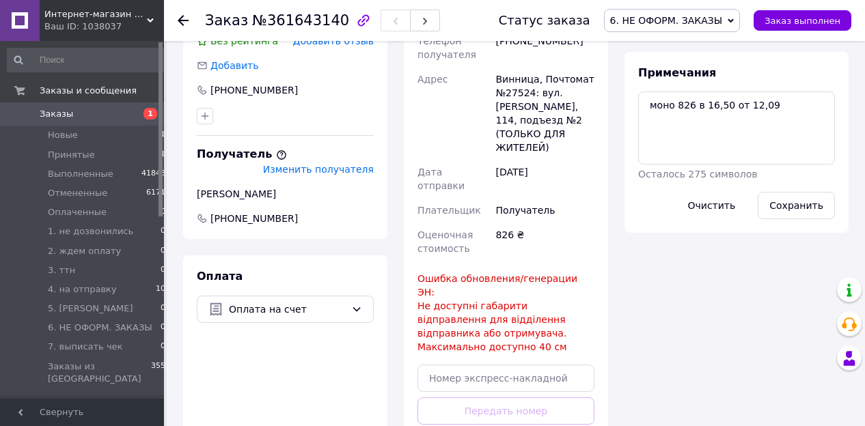
click at [607, 296] on div "Доставка Редактировать Нова Пошта (платная) Получатель Тімченко Валерій Телефон…" at bounding box center [506, 216] width 204 height 565
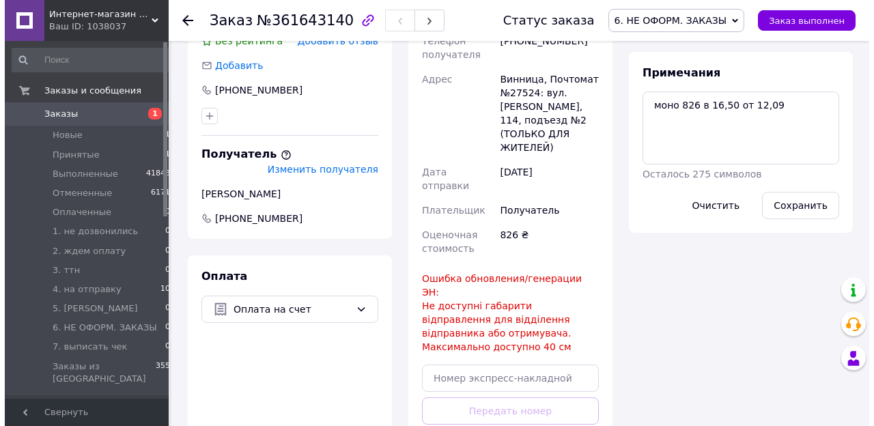
scroll to position [497, 0]
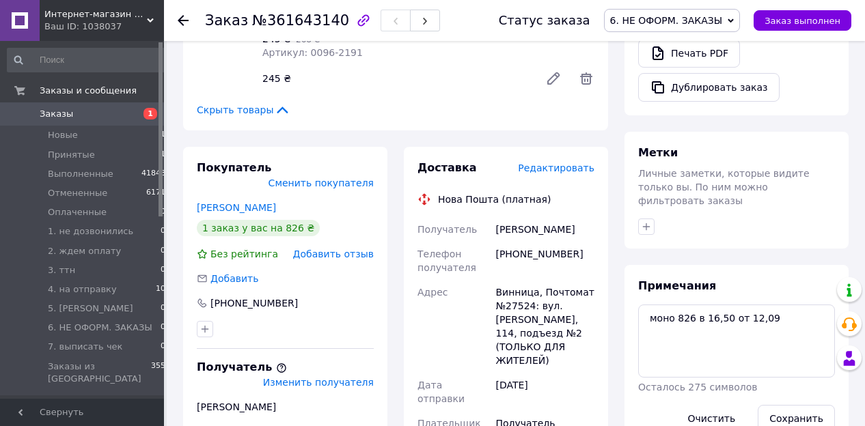
click at [567, 163] on span "Редактировать" at bounding box center [556, 168] width 76 height 11
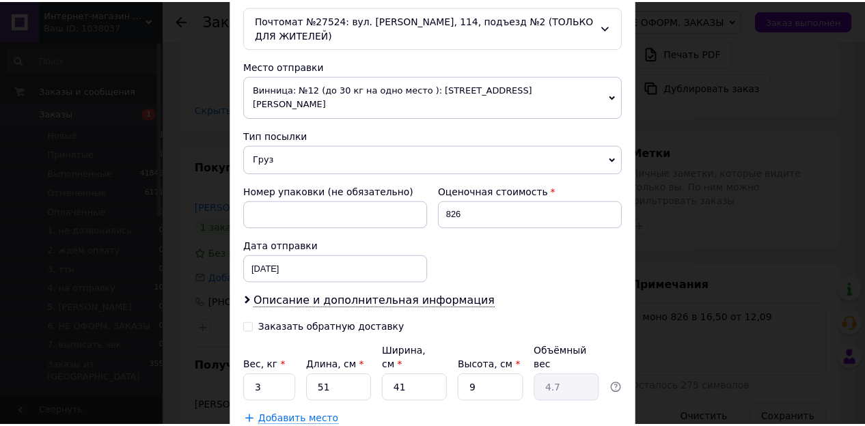
scroll to position [459, 0]
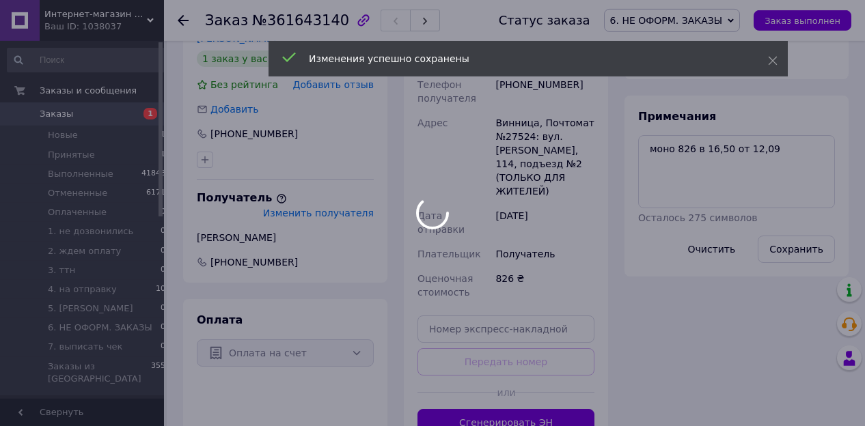
scroll to position [781, 0]
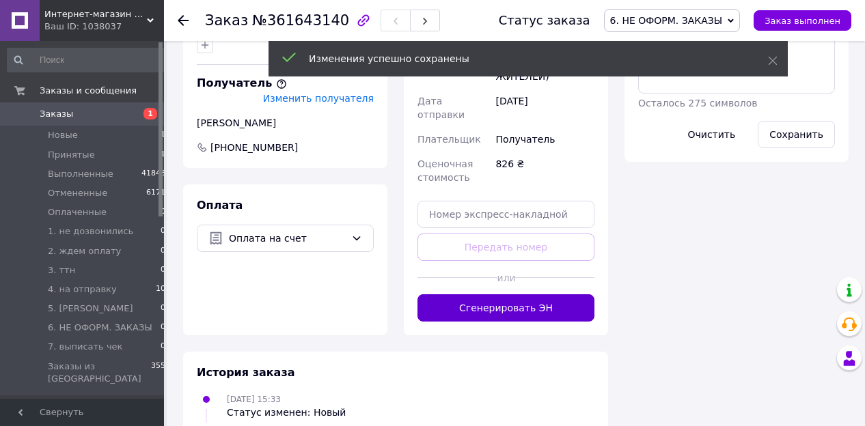
click at [520, 294] on button "Сгенерировать ЭН" at bounding box center [505, 307] width 177 height 27
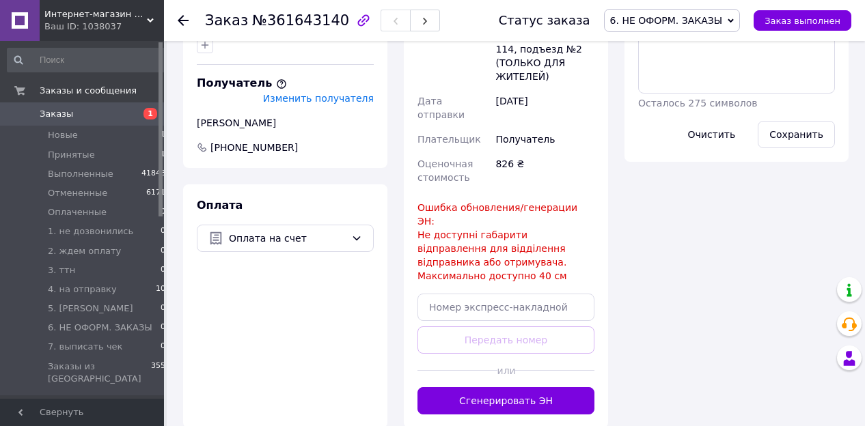
click at [626, 390] on div "Итого 3 товара 826 ₴ Доставка Необходимо уточнить Скидка Добавить Всего к оплат…" at bounding box center [736, 74] width 240 height 1597
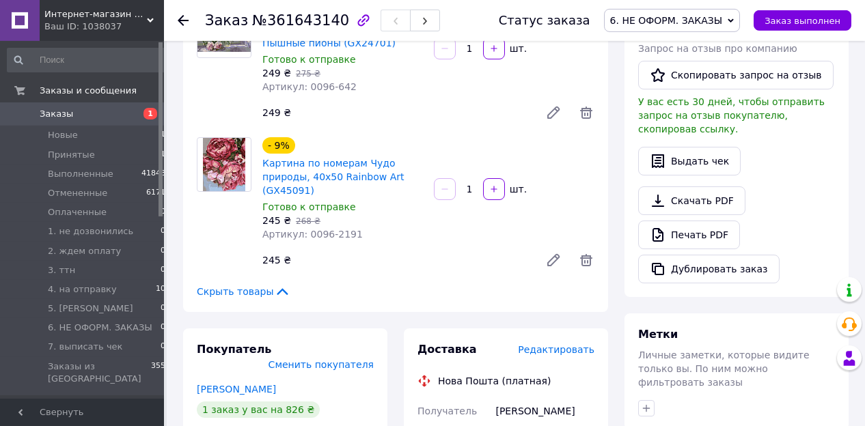
scroll to position [355, 0]
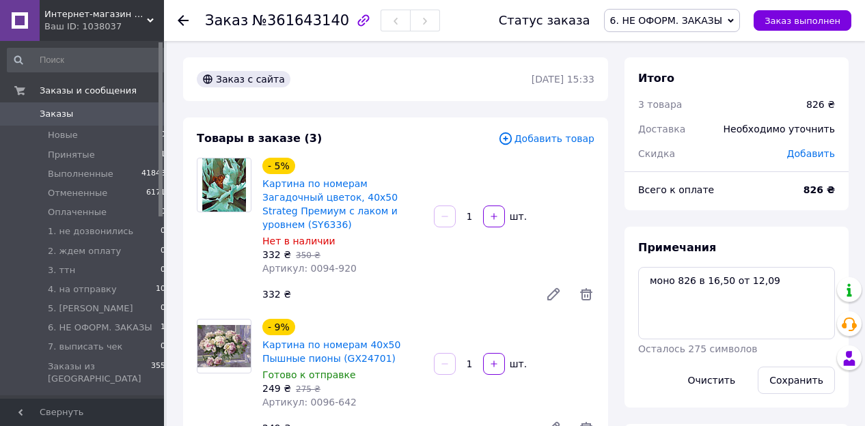
click at [283, 25] on span "№361643140" at bounding box center [300, 20] width 97 height 16
copy span "361643140"
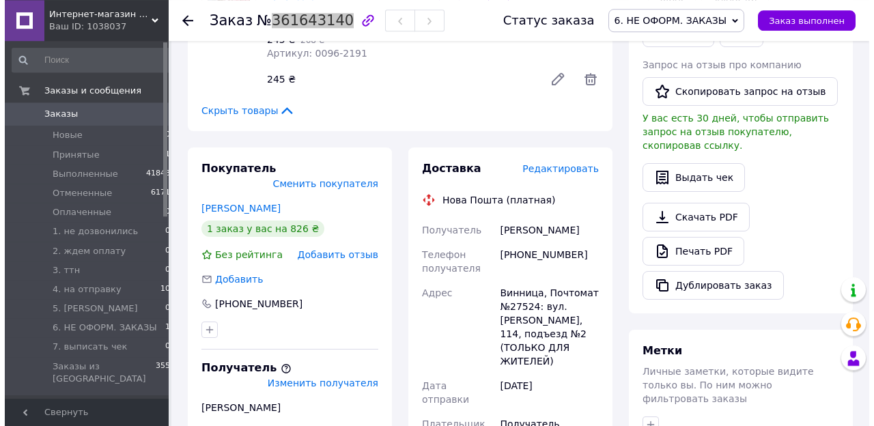
scroll to position [426, 0]
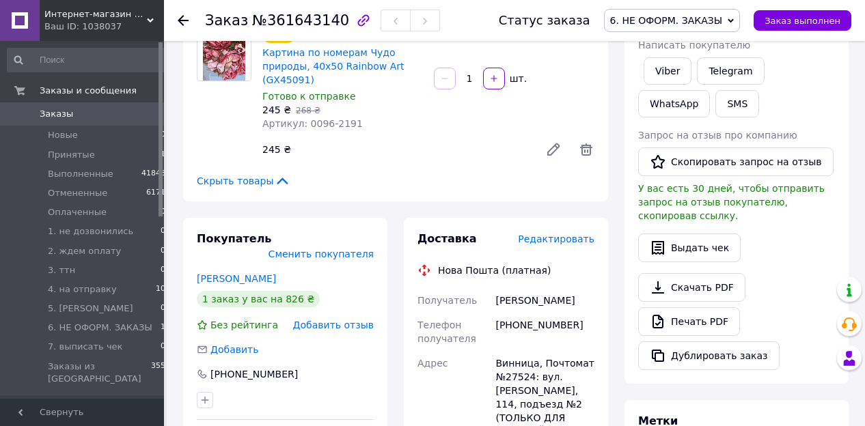
click at [555, 234] on span "Редактировать" at bounding box center [556, 239] width 76 height 11
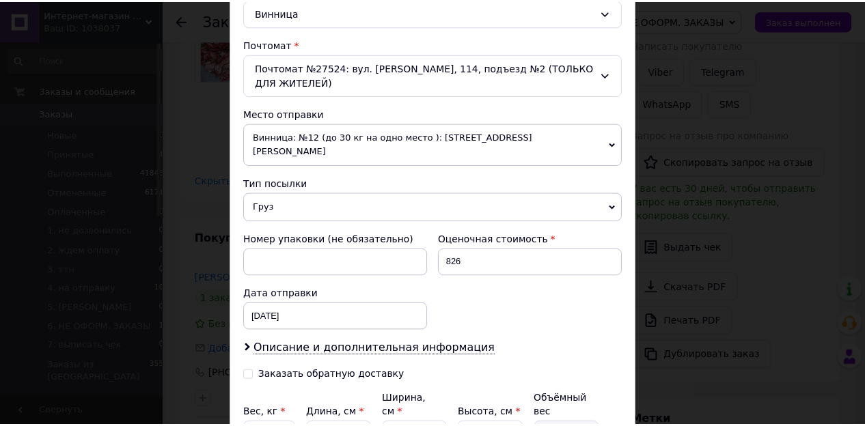
scroll to position [514, 0]
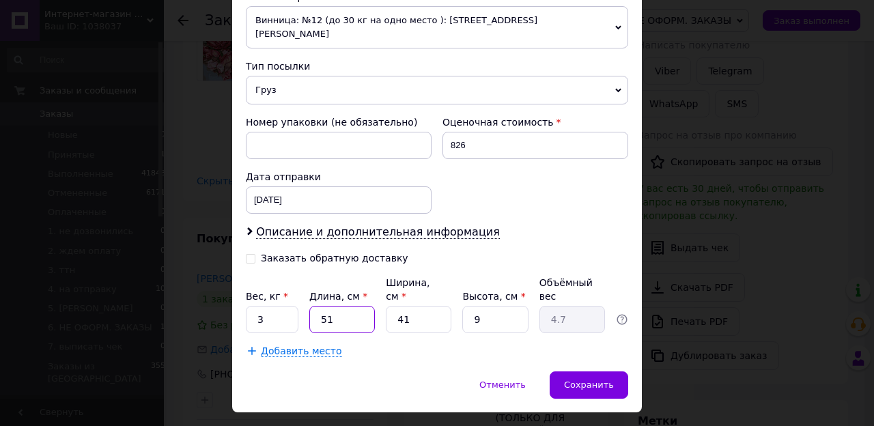
click at [351, 306] on input "51" at bounding box center [342, 319] width 66 height 27
type input "5"
type input "0.46"
type input "50"
type input "4.61"
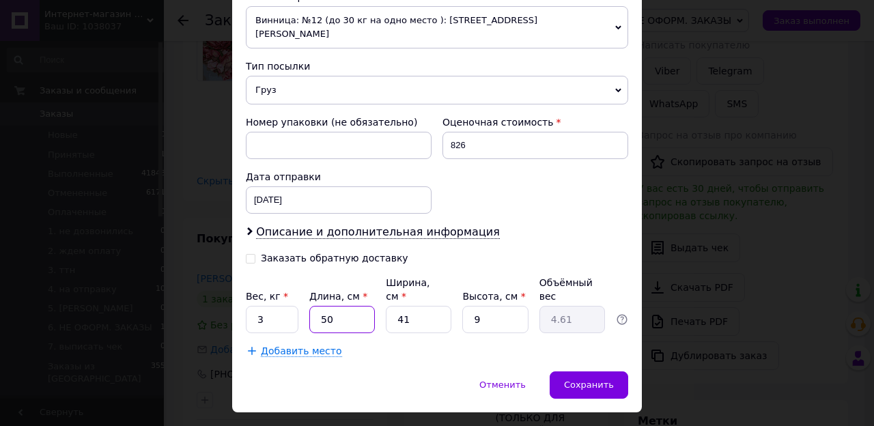
type input "50"
click at [413, 306] on input "41" at bounding box center [419, 319] width 66 height 27
type input "4"
type input "0.45"
type input "40"
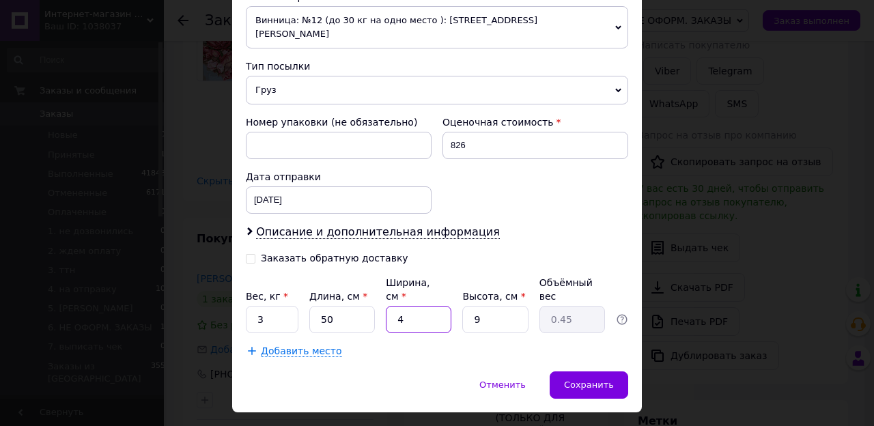
type input "4.5"
type input "40"
click at [562, 371] on div "Сохранить" at bounding box center [589, 384] width 79 height 27
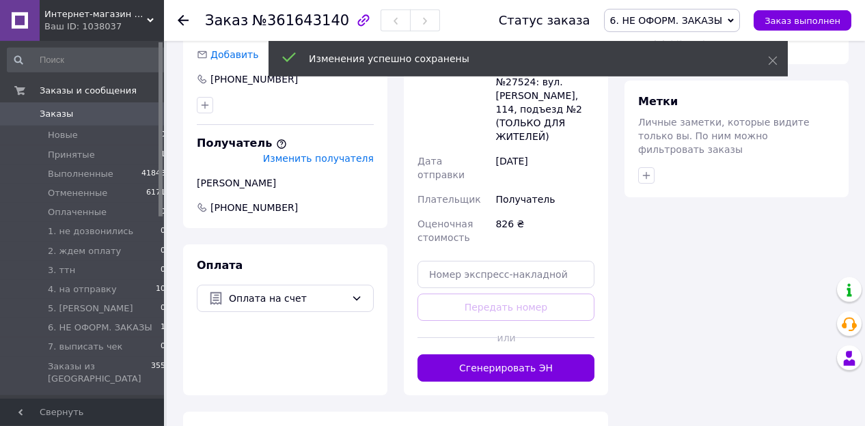
scroll to position [781, 0]
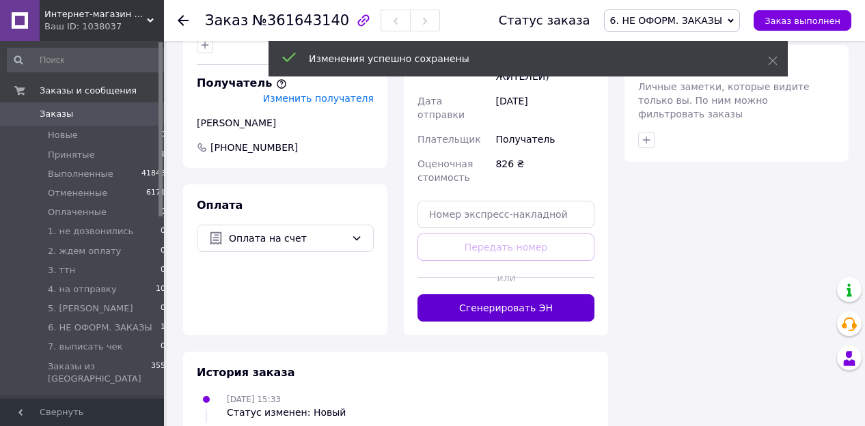
click at [517, 294] on button "Сгенерировать ЭН" at bounding box center [505, 307] width 177 height 27
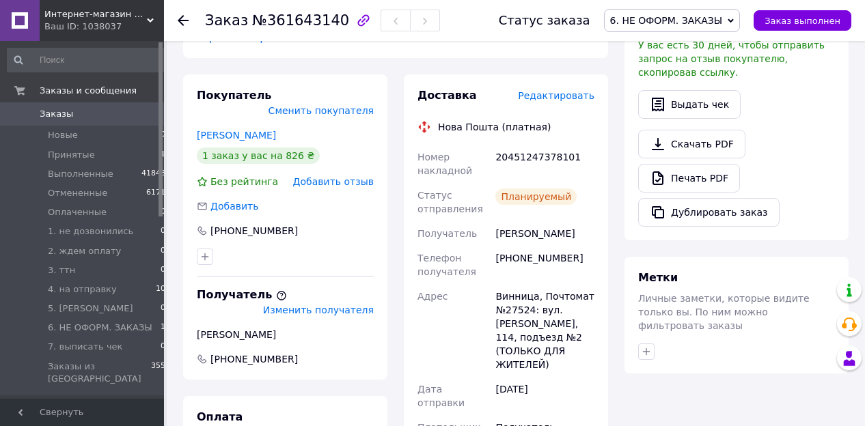
scroll to position [568, 0]
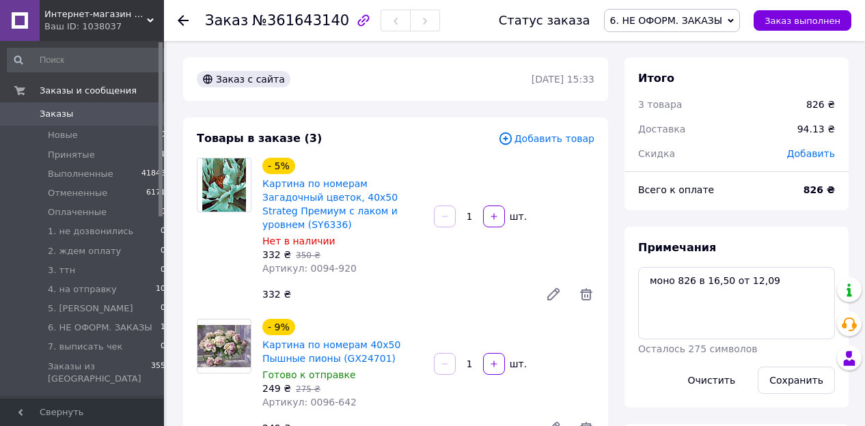
scroll to position [3, 0]
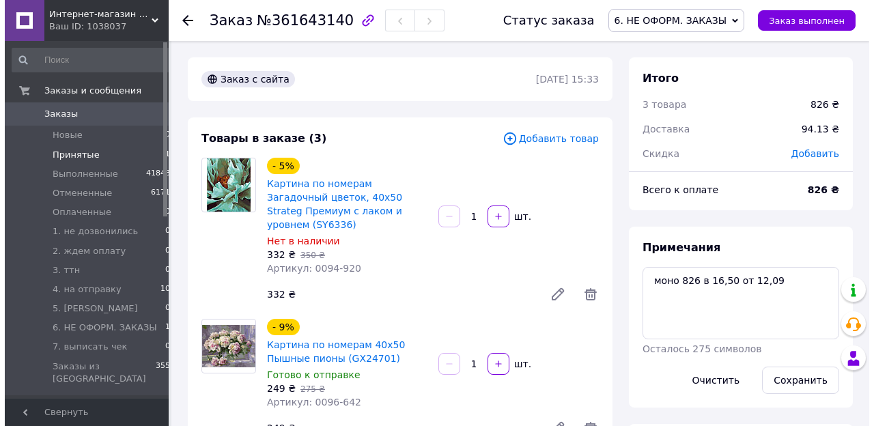
scroll to position [3, 0]
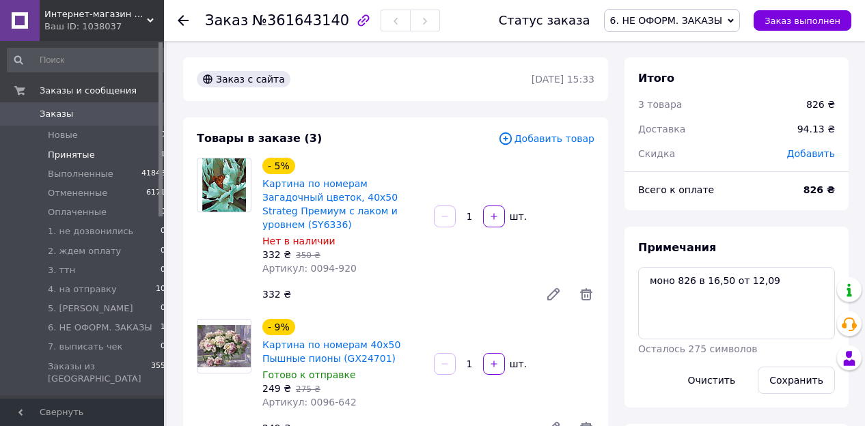
click at [90, 157] on li "Принятые 1" at bounding box center [86, 154] width 173 height 19
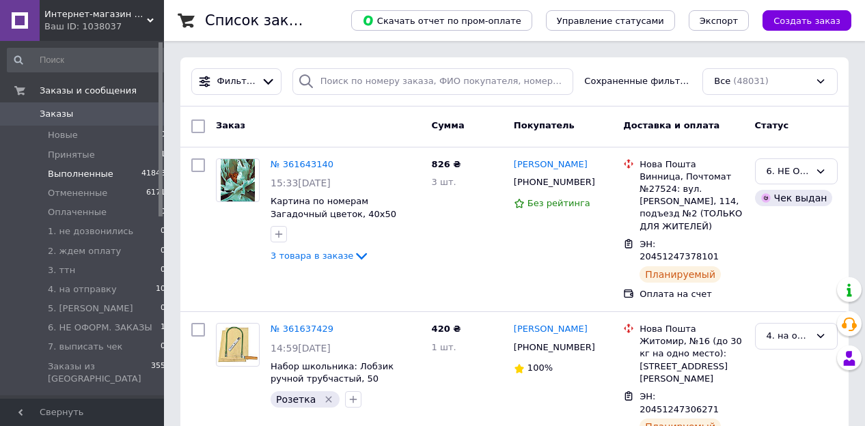
click at [76, 175] on span "Выполненные" at bounding box center [81, 174] width 66 height 12
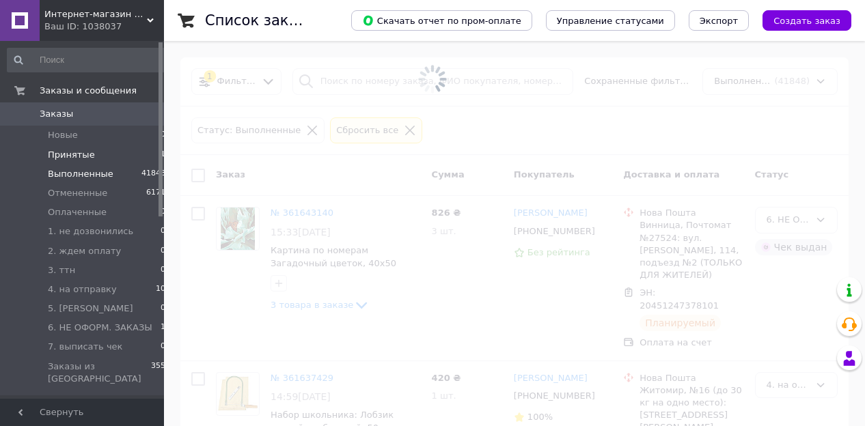
click at [75, 157] on span "Принятые" at bounding box center [71, 155] width 47 height 12
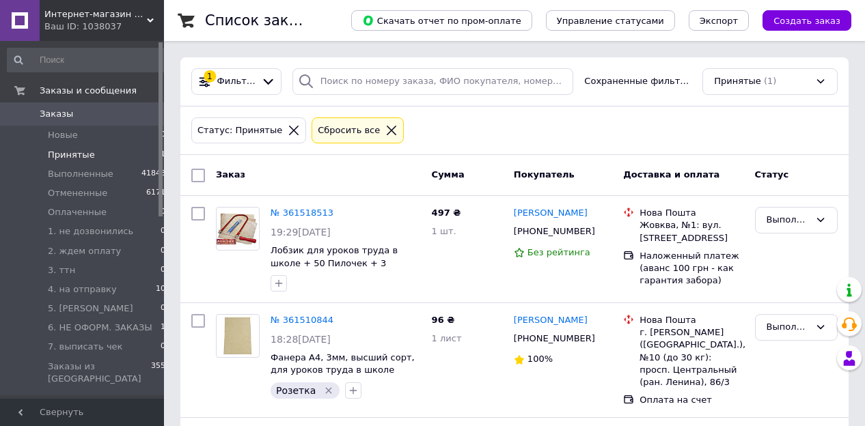
click at [61, 113] on span "Заказы" at bounding box center [56, 114] width 33 height 12
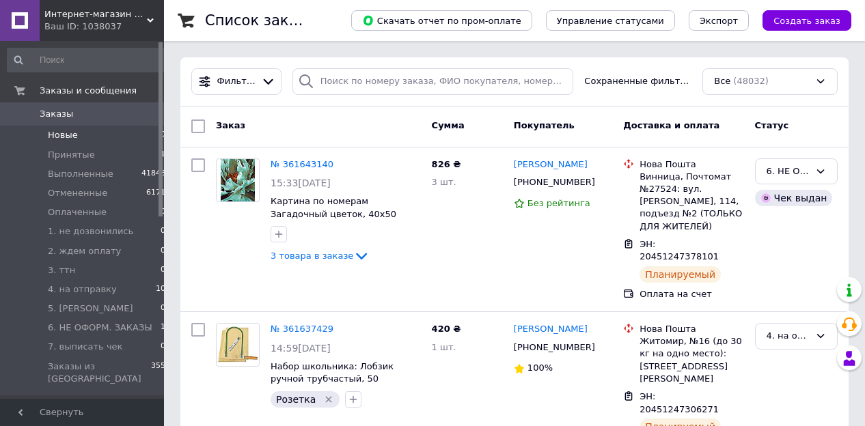
click at [62, 137] on span "Новые" at bounding box center [63, 135] width 30 height 12
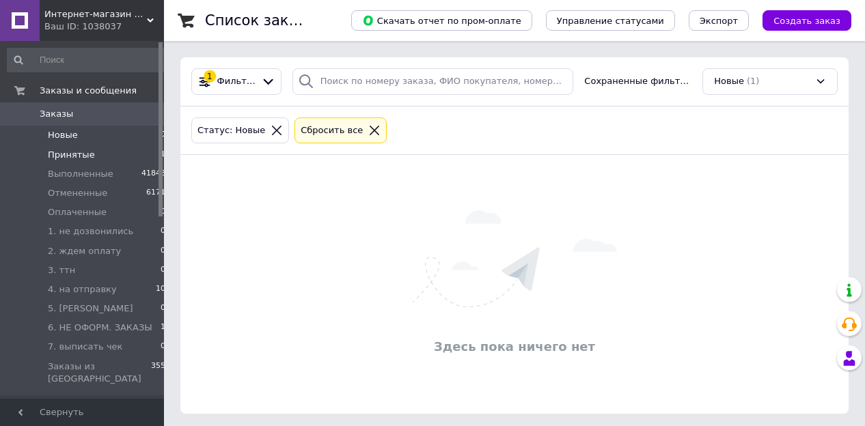
click at [64, 154] on span "Принятые" at bounding box center [71, 155] width 47 height 12
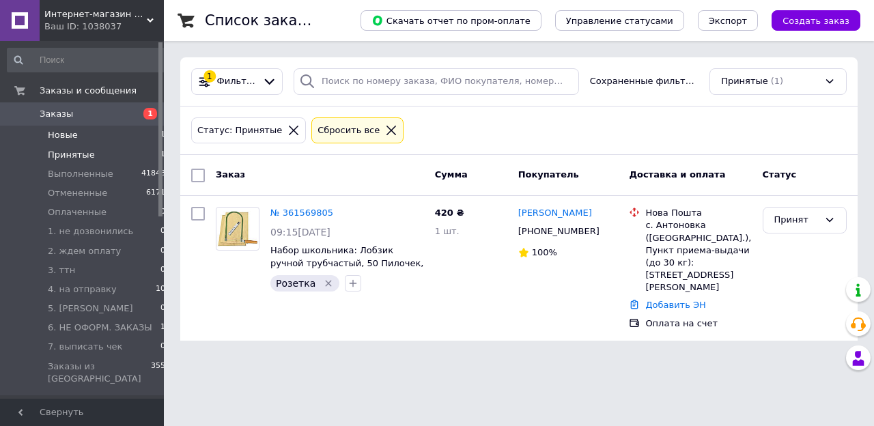
click at [81, 132] on li "Новые 1" at bounding box center [86, 135] width 173 height 19
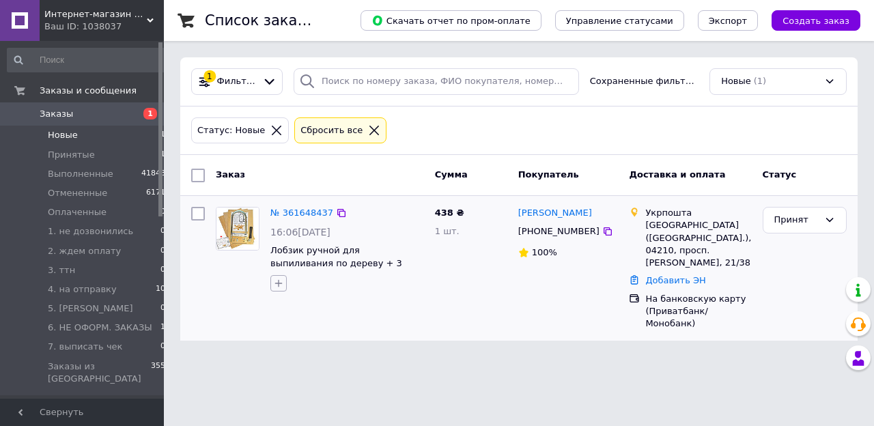
click at [281, 283] on icon "button" at bounding box center [278, 283] width 11 height 11
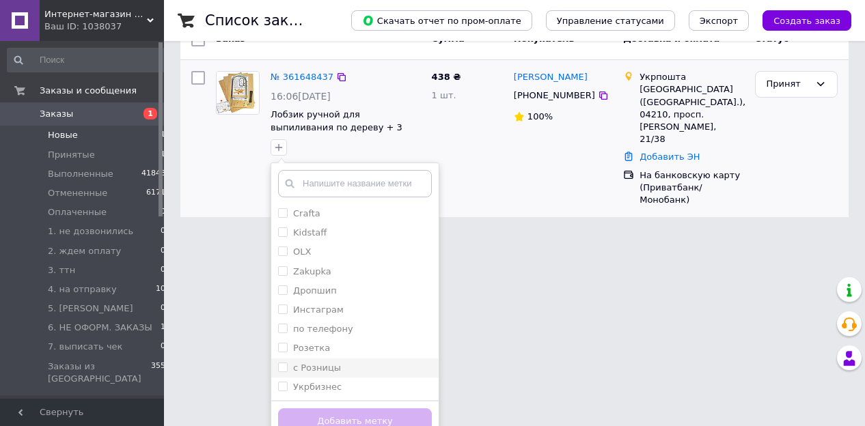
scroll to position [142, 0]
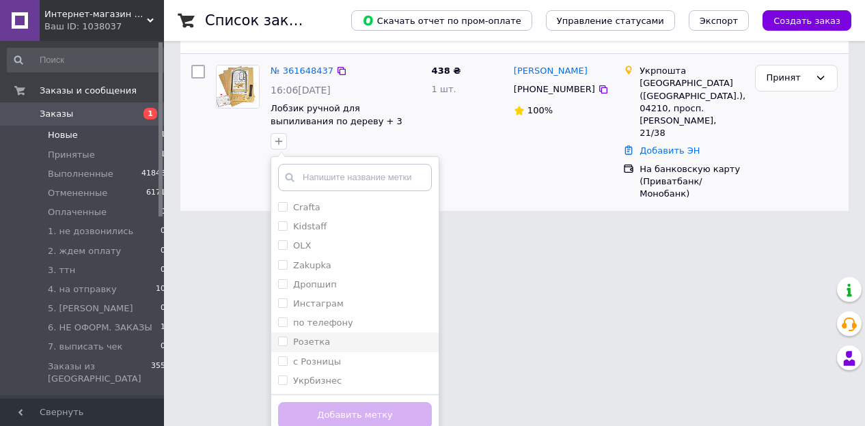
click at [283, 339] on input "Розетка" at bounding box center [282, 341] width 9 height 9
checkbox input "true"
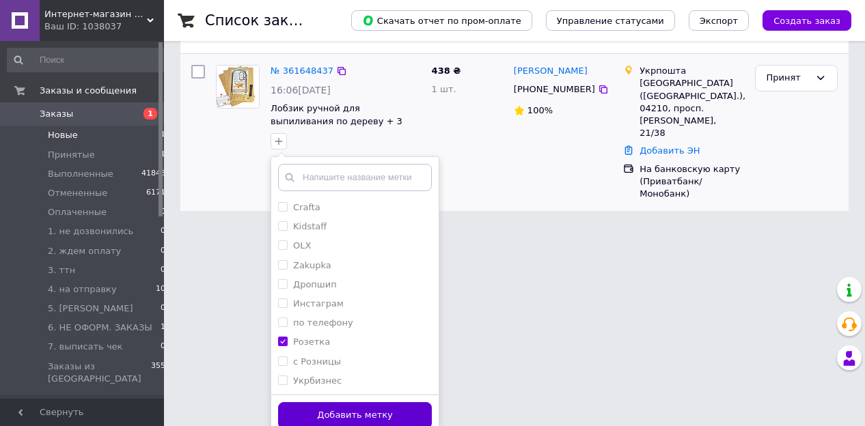
click at [350, 408] on button "Добавить метку" at bounding box center [355, 415] width 154 height 27
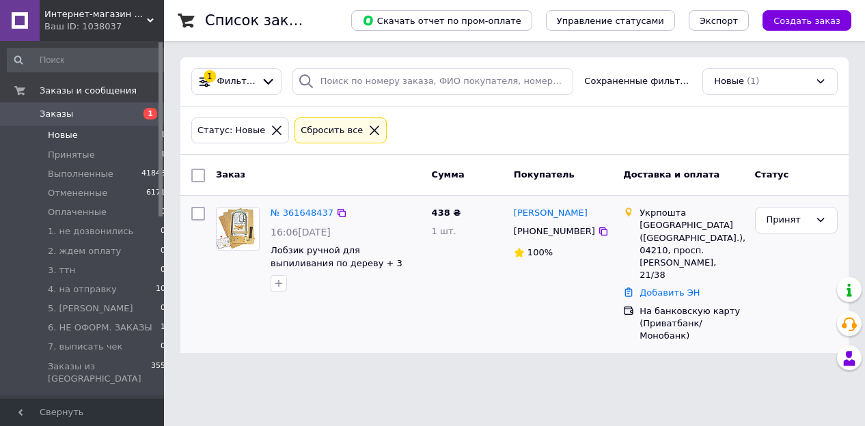
scroll to position [0, 0]
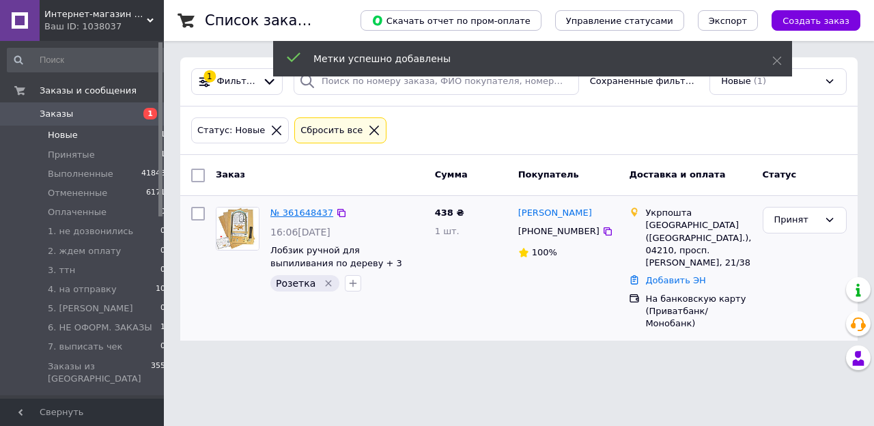
click at [291, 211] on link "№ 361648437" at bounding box center [301, 213] width 63 height 10
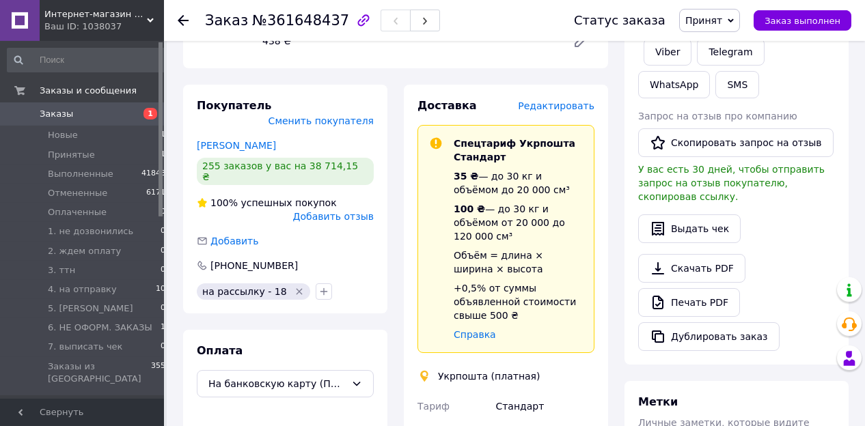
scroll to position [355, 0]
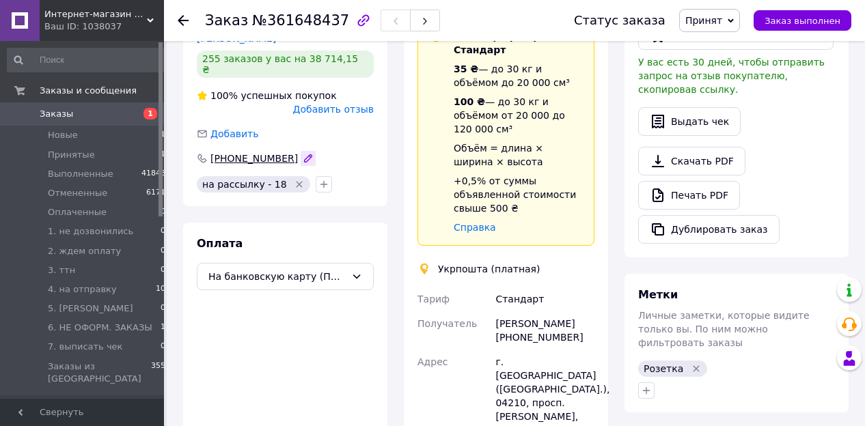
click at [303, 153] on icon "button" at bounding box center [308, 158] width 11 height 11
drag, startPoint x: 304, startPoint y: 117, endPoint x: 92, endPoint y: 111, distance: 212.5
click at [197, 148] on input "+380972929236" at bounding box center [285, 159] width 177 height 22
type input "[PHONE_NUMBER]"
click at [389, 171] on div "Покупатель Сменить покупателя Татаркіна Мирослава 255 заказов у вас на 38 714,1…" at bounding box center [285, 313] width 221 height 673
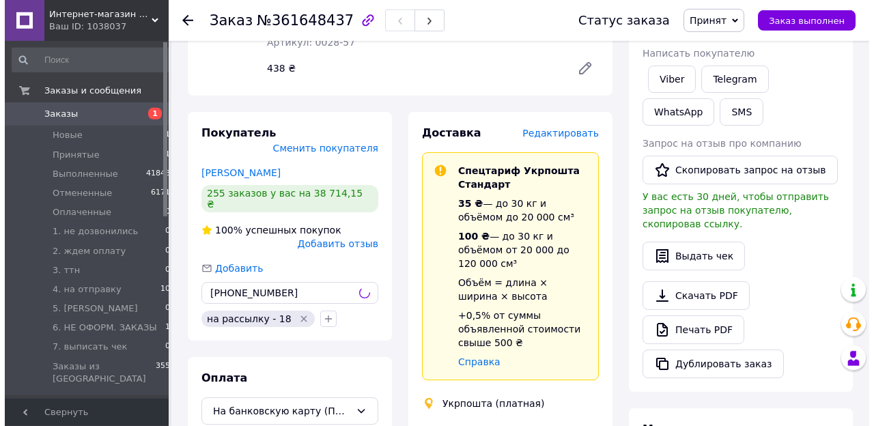
scroll to position [213, 0]
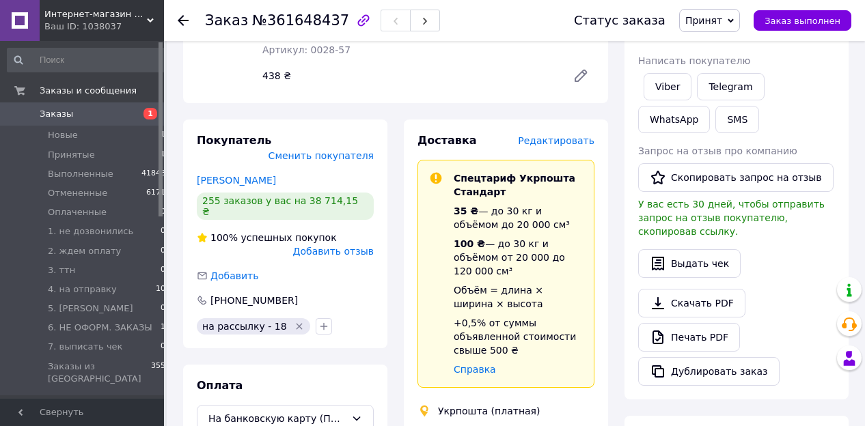
click at [561, 135] on span "Редактировать" at bounding box center [556, 140] width 76 height 11
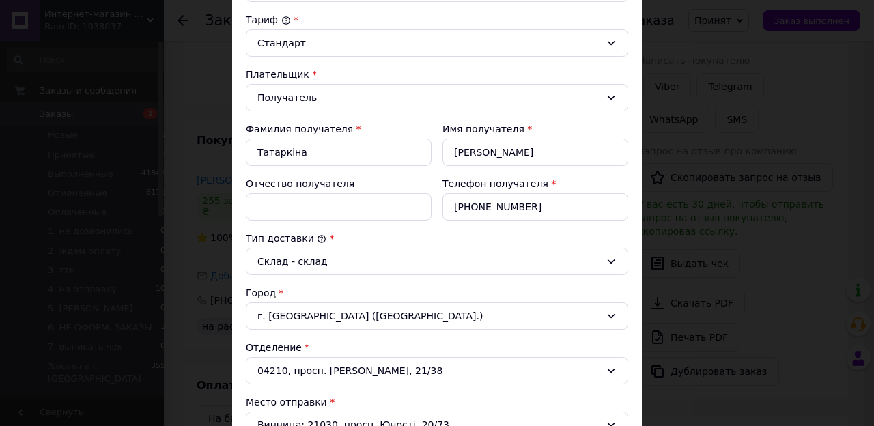
scroll to position [229, 0]
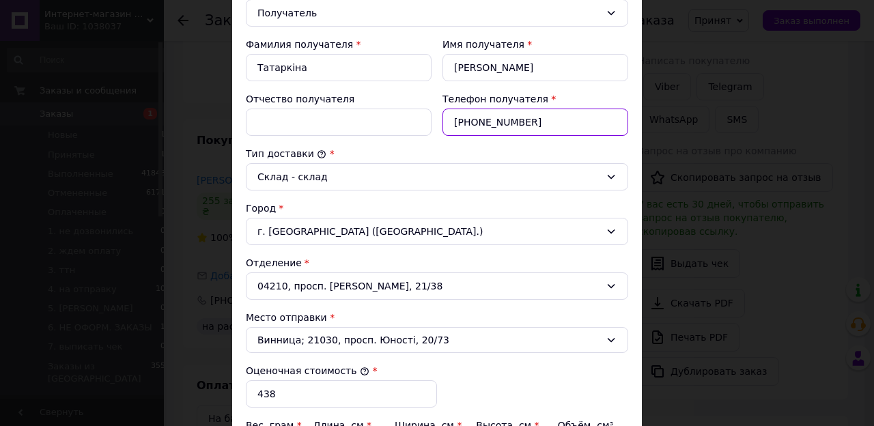
click at [539, 124] on input "+380972929236" at bounding box center [536, 122] width 186 height 27
drag, startPoint x: 500, startPoint y: 103, endPoint x: 350, endPoint y: 105, distance: 149.6
click at [443, 109] on input "+380972929236" at bounding box center [536, 122] width 186 height 27
paste input "504489828"
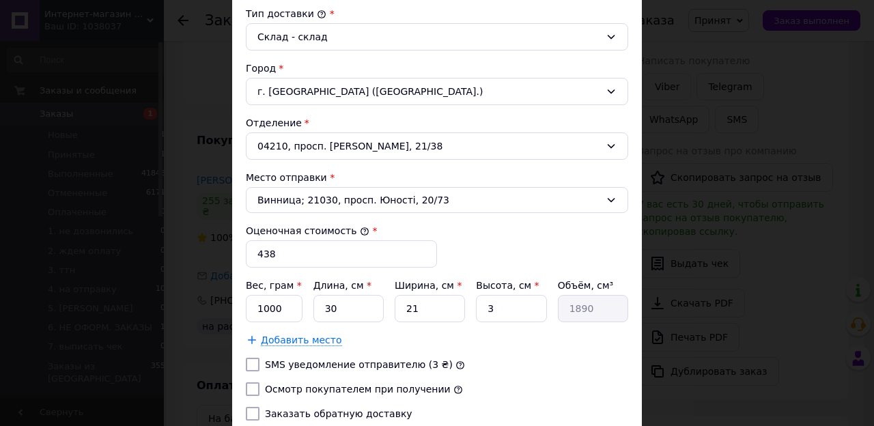
scroll to position [382, 0]
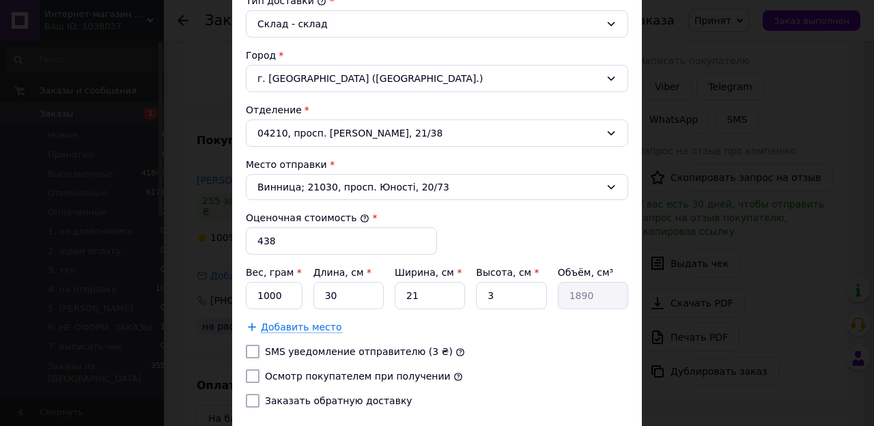
type input "[PHONE_NUMBER]"
click at [287, 293] on input "1000" at bounding box center [274, 295] width 57 height 27
type input "1"
type input "800"
drag, startPoint x: 507, startPoint y: 294, endPoint x: 428, endPoint y: 283, distance: 79.3
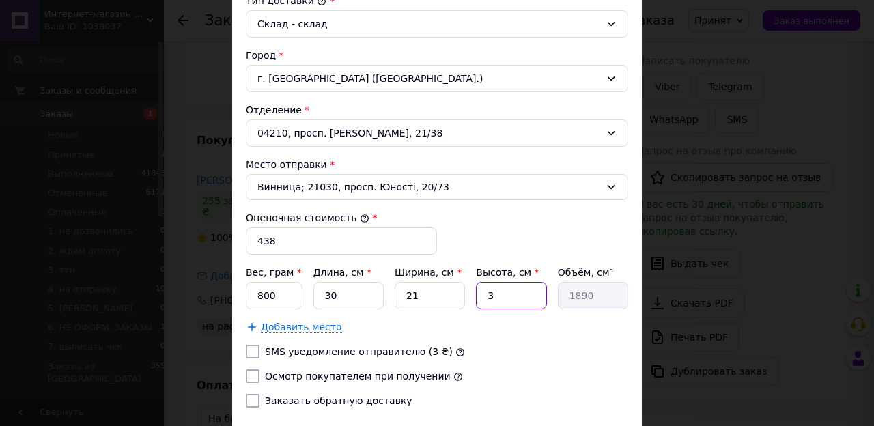
click at [476, 283] on input "3" at bounding box center [511, 295] width 70 height 27
type input "4"
type input "2520"
type input "4"
click at [247, 369] on input "Осмотр покупателем при получении" at bounding box center [253, 376] width 14 height 14
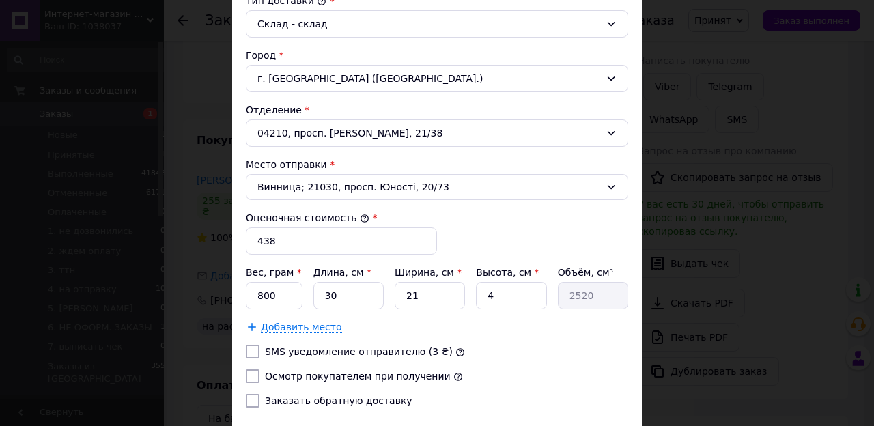
checkbox input "true"
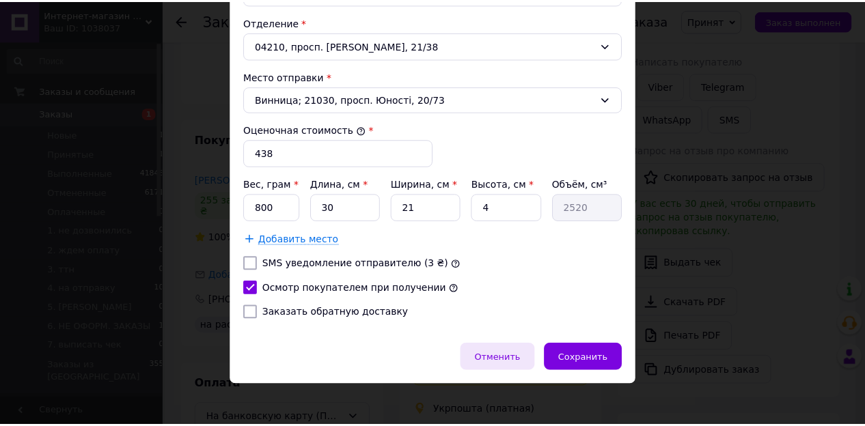
scroll to position [471, 0]
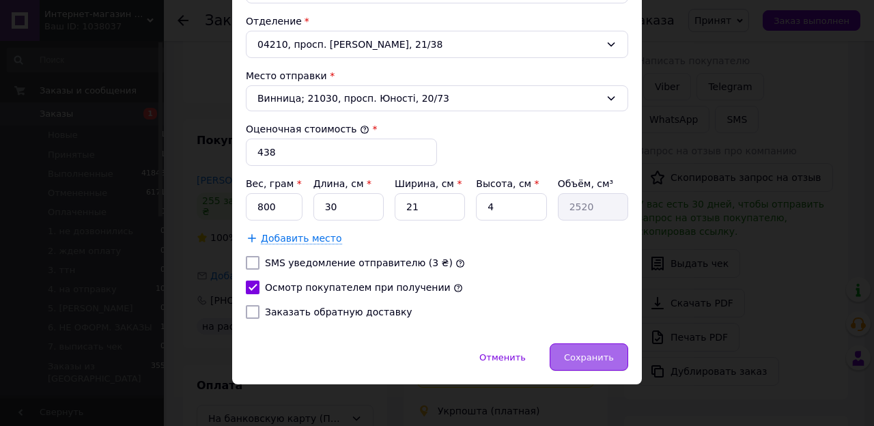
click at [567, 352] on span "Сохранить" at bounding box center [589, 357] width 50 height 10
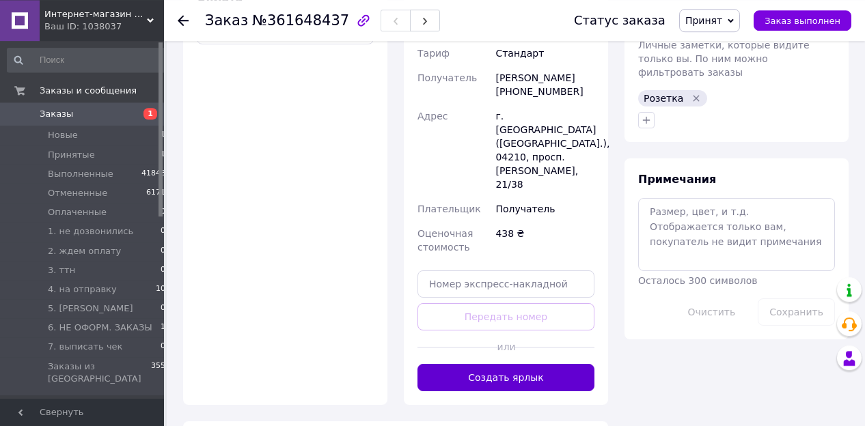
scroll to position [639, 0]
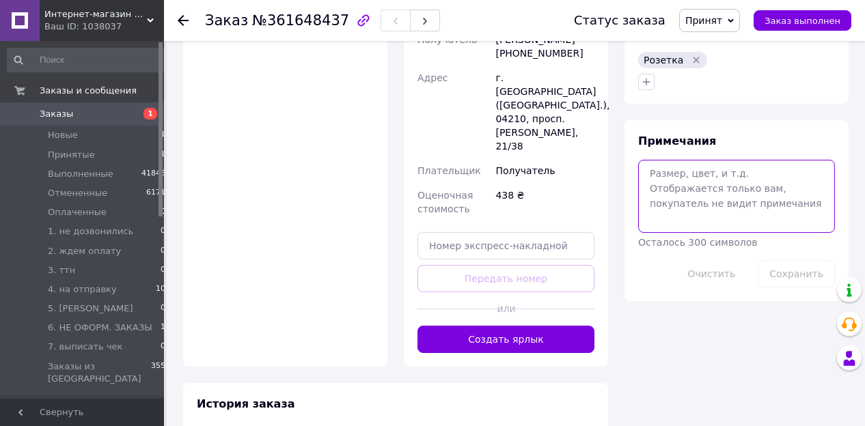
click at [673, 175] on textarea at bounding box center [736, 196] width 197 height 72
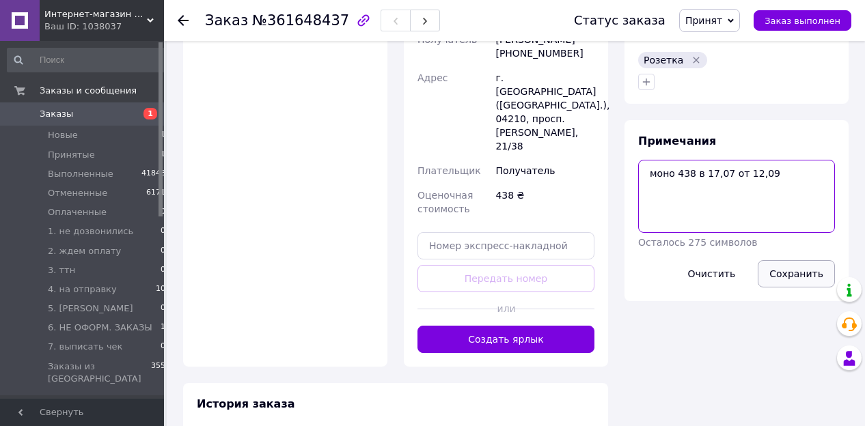
type textarea "моно 438 в 17,07 от 12,09"
click at [798, 260] on button "Сохранить" at bounding box center [795, 273] width 77 height 27
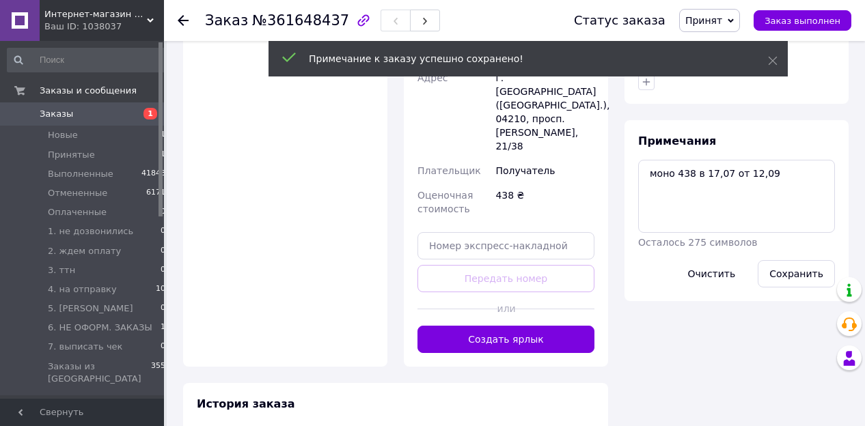
click at [716, 27] on span "Принят" at bounding box center [709, 20] width 61 height 23
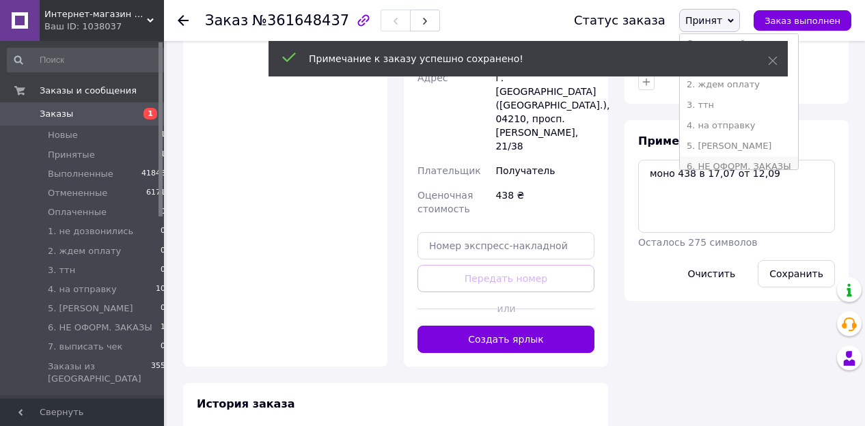
scroll to position [71, 0]
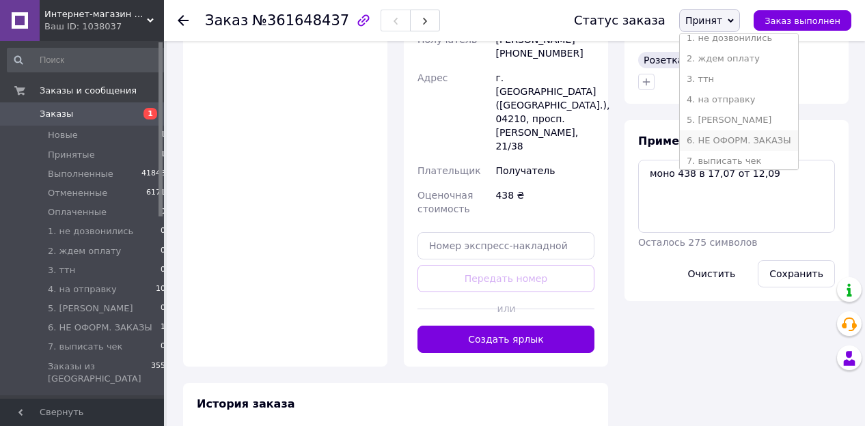
click at [745, 137] on li "6. НЕ ОФОРМ. ЗАКАЗЫ" at bounding box center [738, 140] width 118 height 20
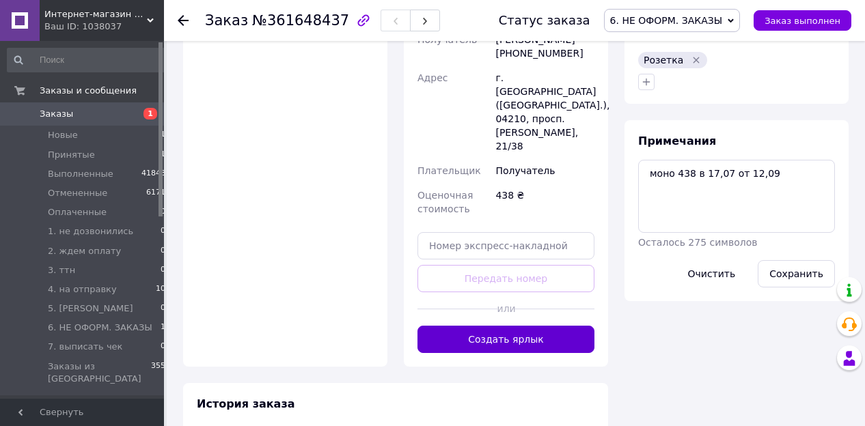
click at [506, 326] on button "Создать ярлык" at bounding box center [505, 339] width 177 height 27
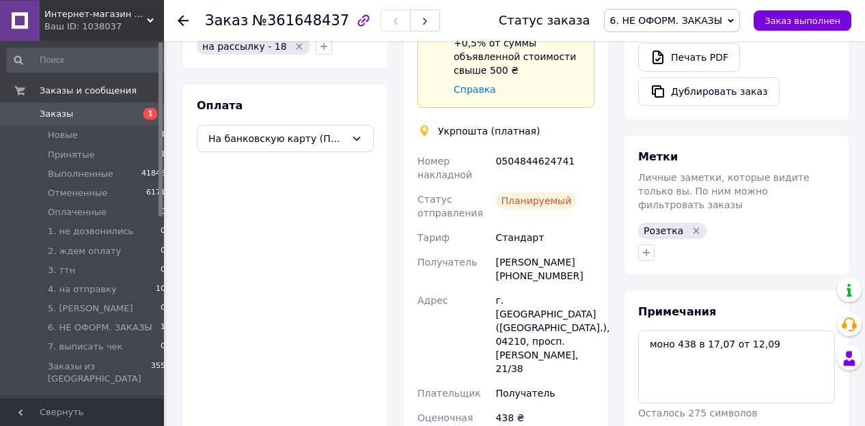
scroll to position [426, 0]
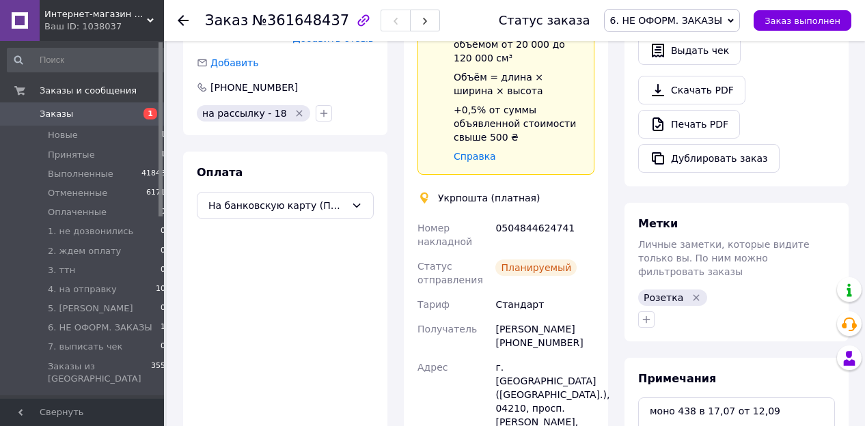
click at [535, 216] on div "0504844624741" at bounding box center [544, 235] width 104 height 38
copy div "0504844624741"
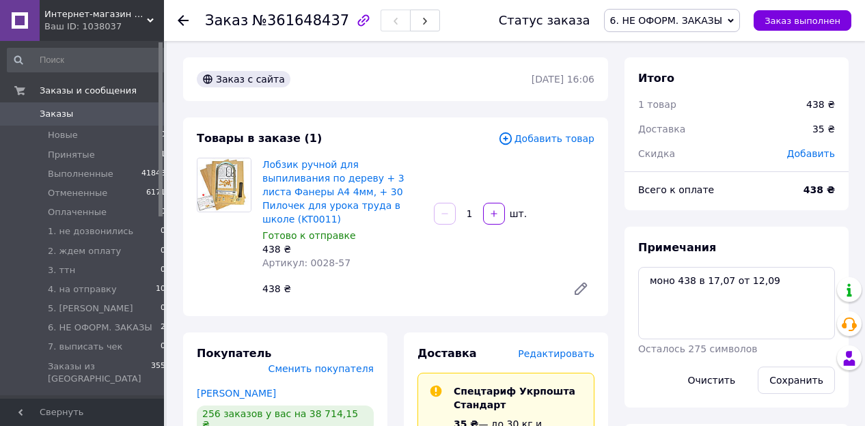
click at [100, 120] on span "Заказы" at bounding box center [83, 114] width 87 height 12
